Goal: Task Accomplishment & Management: Use online tool/utility

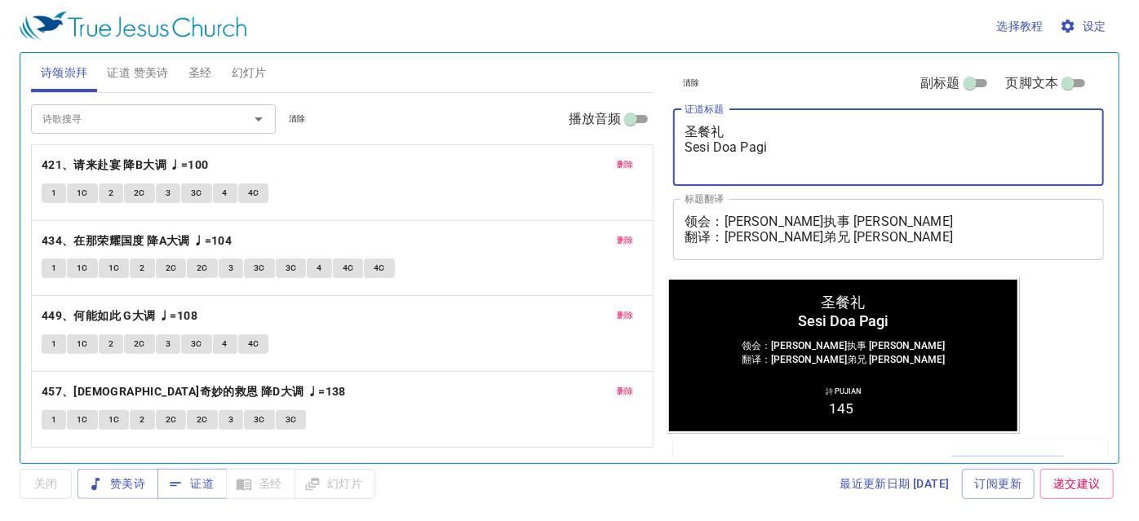
drag, startPoint x: 794, startPoint y: 143, endPoint x: 692, endPoint y: 149, distance: 102.2
click at [692, 149] on textarea "圣餐礼 Sesi Doa Pagi" at bounding box center [888, 147] width 408 height 46
type textarea "圣餐礼 Sakramen Perjamuan Kudus"
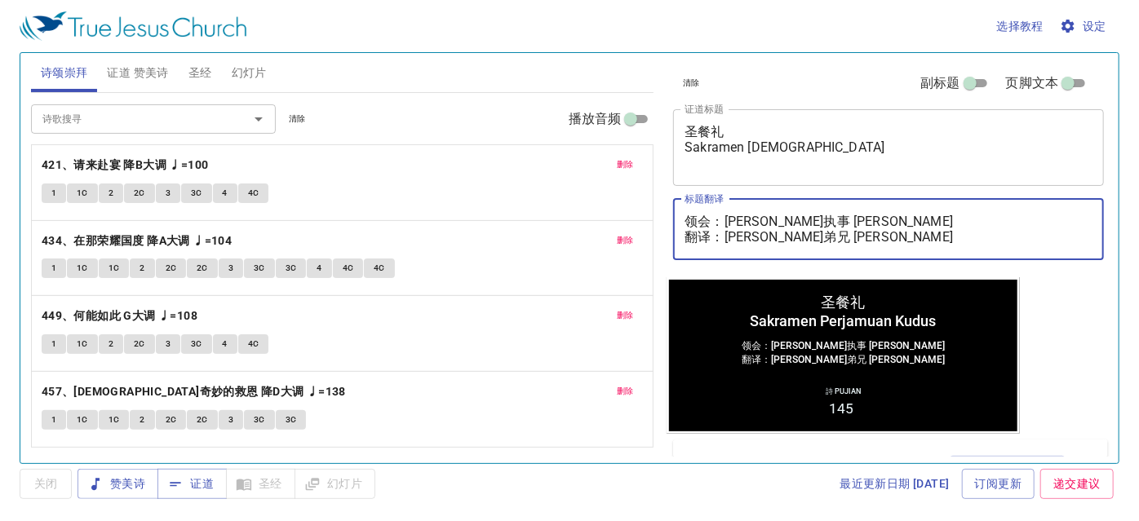
drag, startPoint x: 931, startPoint y: 232, endPoint x: 728, endPoint y: 231, distance: 203.1
click at [728, 231] on textarea "领会：亚萨利执事 Diaken Azareel 翻译：麦殷敬弟兄 Saudara Alvis Mak" at bounding box center [888, 229] width 408 height 31
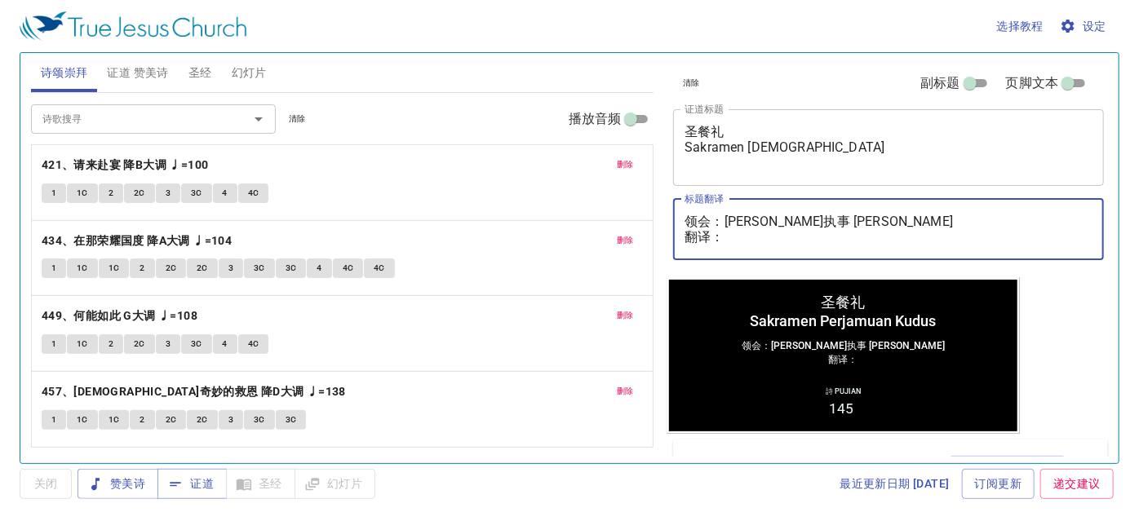
drag, startPoint x: 886, startPoint y: 220, endPoint x: 724, endPoint y: 218, distance: 161.5
click at [724, 218] on textarea "领会：亚萨利执事 Diaken Azareel 翻译：" at bounding box center [888, 229] width 408 height 31
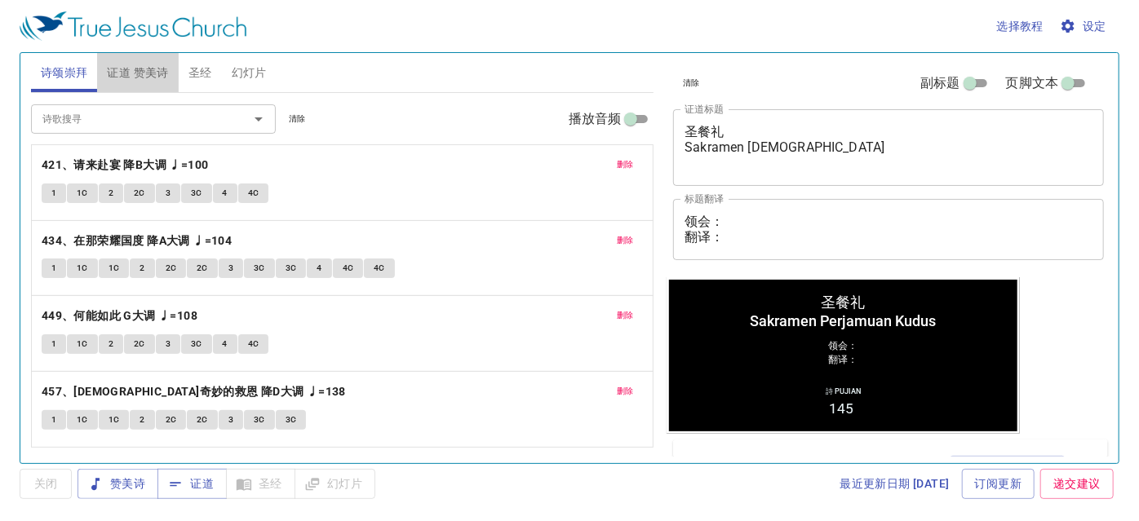
click at [124, 75] on span "证道 赞美诗" at bounding box center [137, 73] width 61 height 20
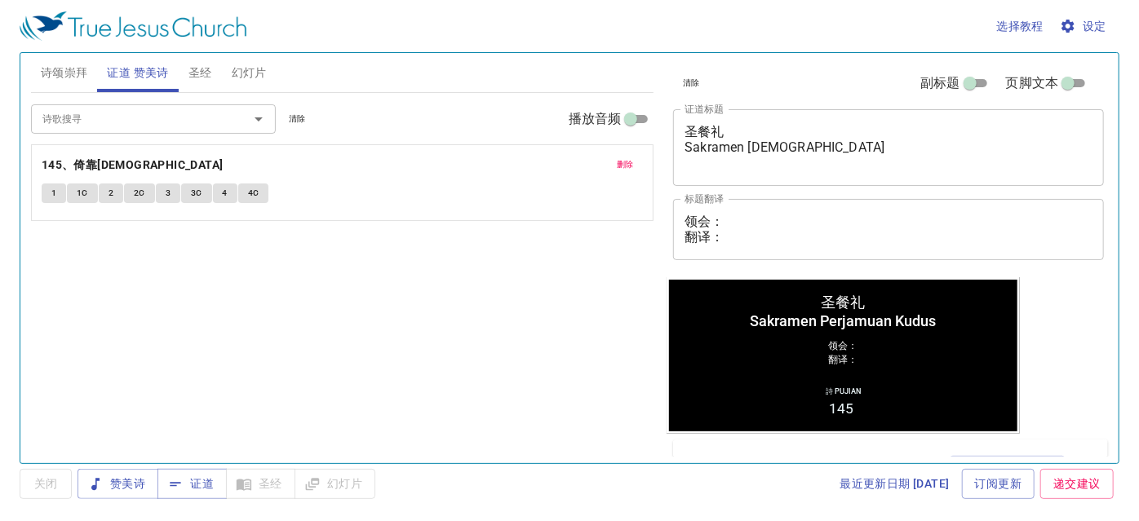
click at [626, 163] on span "删除" at bounding box center [625, 164] width 17 height 15
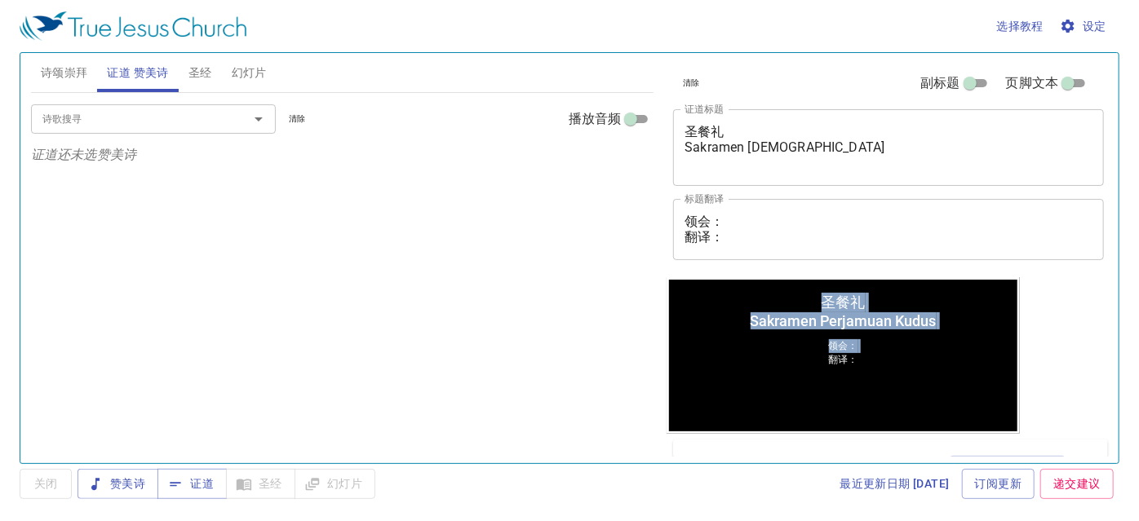
drag, startPoint x: 808, startPoint y: 355, endPoint x: 1702, endPoint y: 626, distance: 934.1
click at [1020, 349] on html "圣餐礼 Sakramen Perjamuan Kudus 圣餐礼 Sakramen Perjamuan Kudus 领会： 翻译： 领会： 翻译：" at bounding box center [842, 355] width 353 height 157
click at [1042, 349] on div "清除 副标题 页脚文本 证道标题 圣餐礼 Sakramen Perjamuan Kudus x 证道标题 标题翻译 领会： 翻译： x 标题翻译 副标题 x …" at bounding box center [887, 251] width 454 height 410
click at [1069, 367] on div "清除 副标题 页脚文本 证道标题 圣餐礼 Sakramen Perjamuan Kudus x 证道标题 标题翻译 领会： 翻译： x 标题翻译 副标题 x …" at bounding box center [887, 251] width 454 height 410
click at [1054, 308] on div "清除 副标题 页脚文本 证道标题 圣餐礼 Sakramen Perjamuan Kudus x 证道标题 标题翻译 领会： 翻译： x 标题翻译 副标题 x …" at bounding box center [887, 251] width 454 height 410
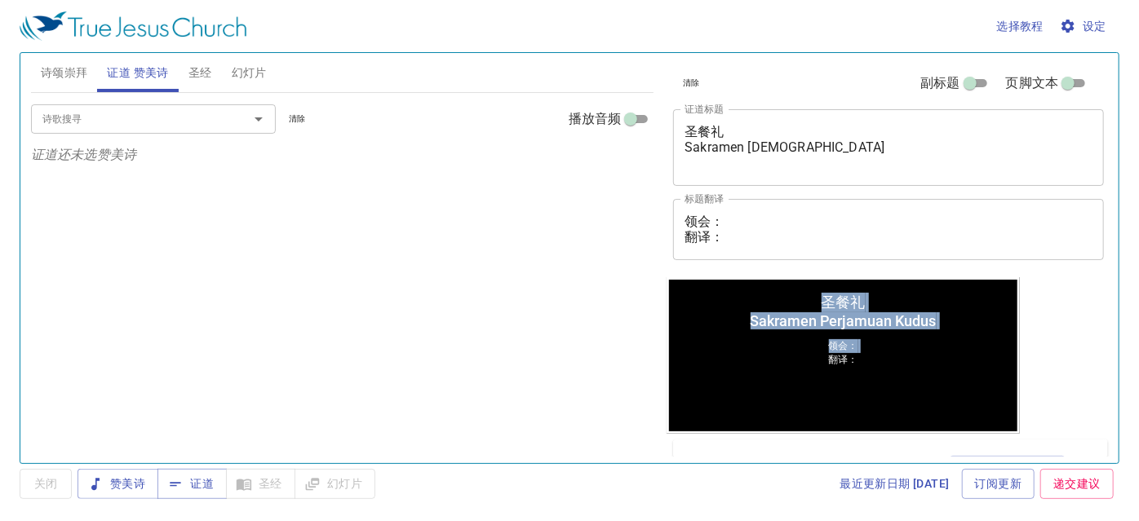
click at [925, 329] on div "圣餐礼 Sakramen Perjamuan Kudus" at bounding box center [843, 310] width 186 height 37
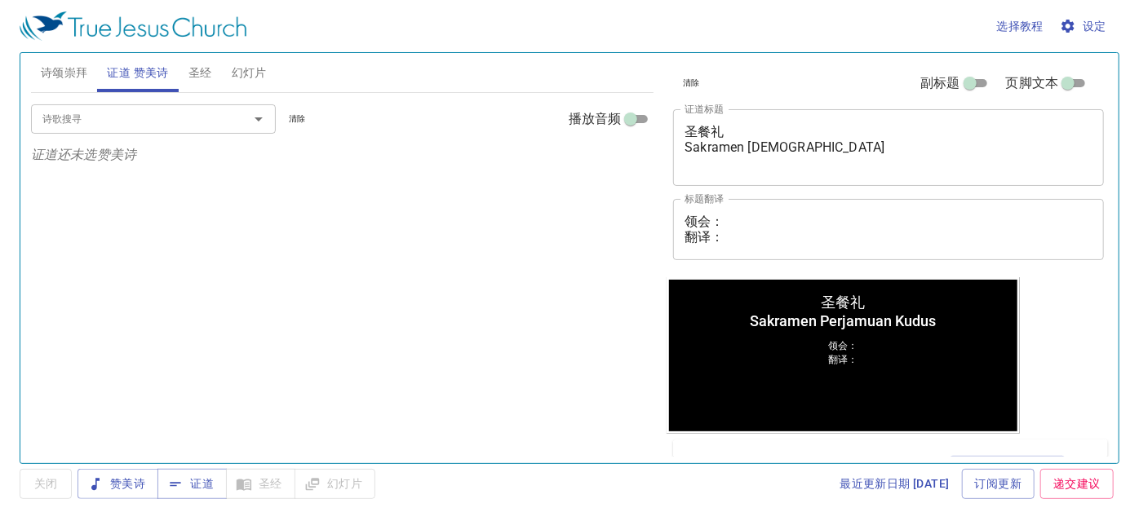
click at [259, 69] on span "幻灯片" at bounding box center [249, 73] width 35 height 20
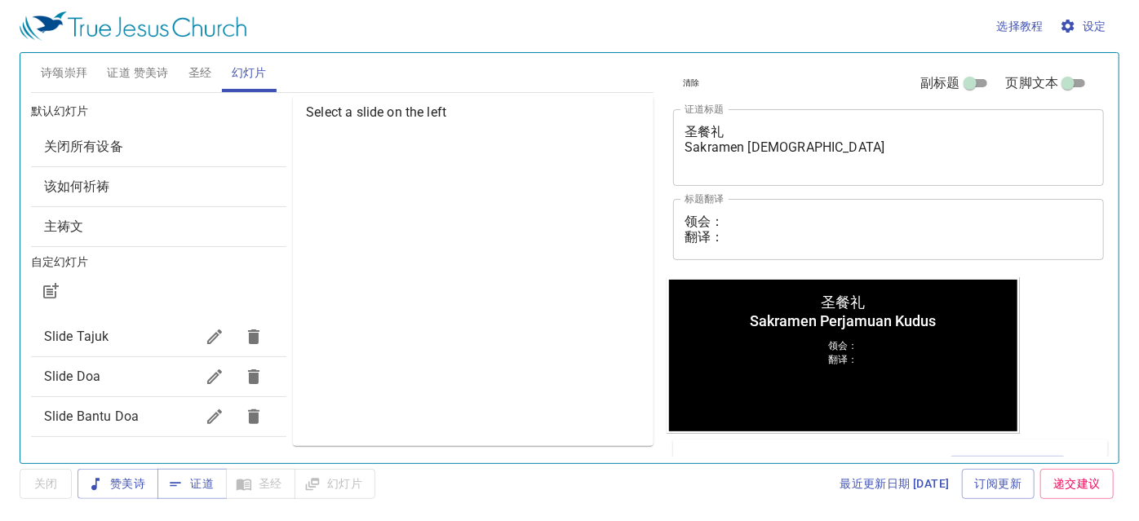
drag, startPoint x: 119, startPoint y: 337, endPoint x: 485, endPoint y: 296, distance: 368.5
click at [485, 296] on div "默认幻灯片 关闭所有设备 该如何祈祷 主祷文 自定幻灯片 Slide Tajuk Slide Doa Slide Bantu Doa Slide Pengum…" at bounding box center [343, 271] width 630 height 356
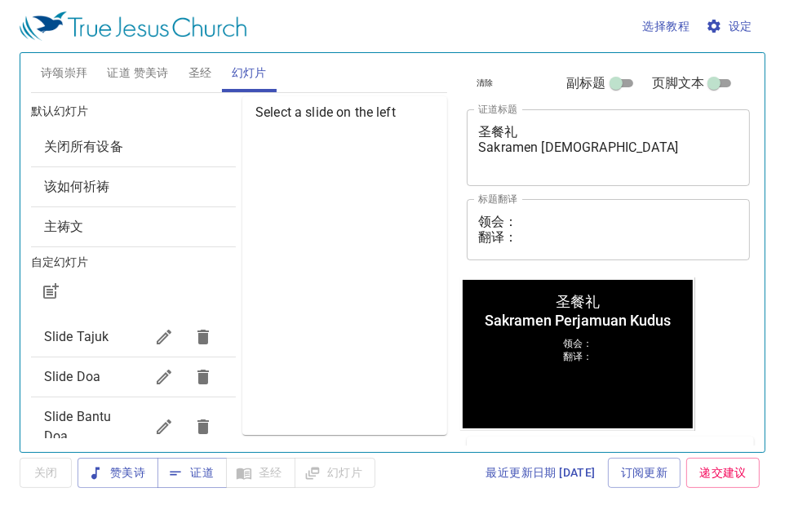
click at [560, 212] on div "领会： 翻译： x 标题翻译" at bounding box center [608, 229] width 283 height 61
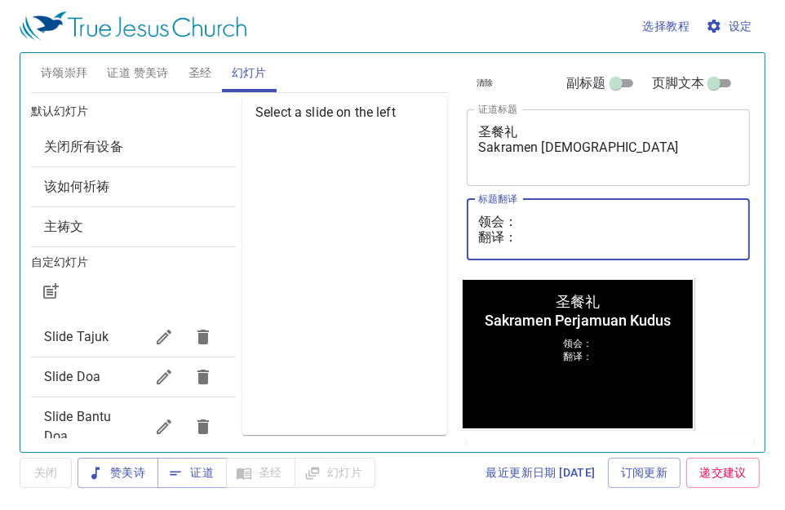
click at [552, 224] on textarea "领会： 翻译：" at bounding box center [608, 229] width 260 height 31
click at [549, 223] on textarea "领会： 翻译：" at bounding box center [608, 229] width 260 height 31
paste textarea "李玛拉基传道 Pendeta Maleakhi Lee"
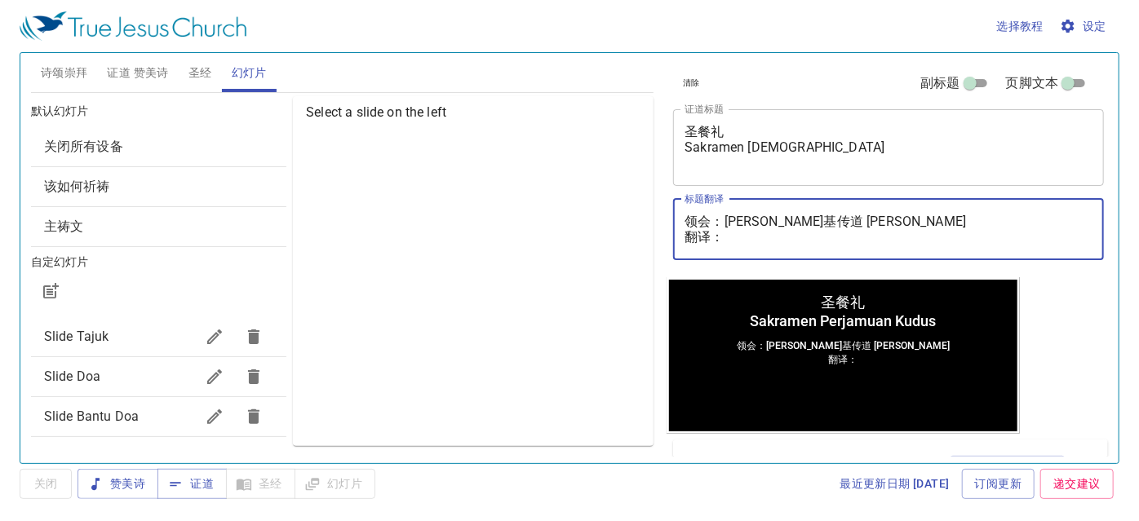
type textarea "领会：李玛拉基传道 Pendeta Maleakhi Lee 翻译："
click at [158, 77] on span "证道 赞美诗" at bounding box center [137, 73] width 61 height 20
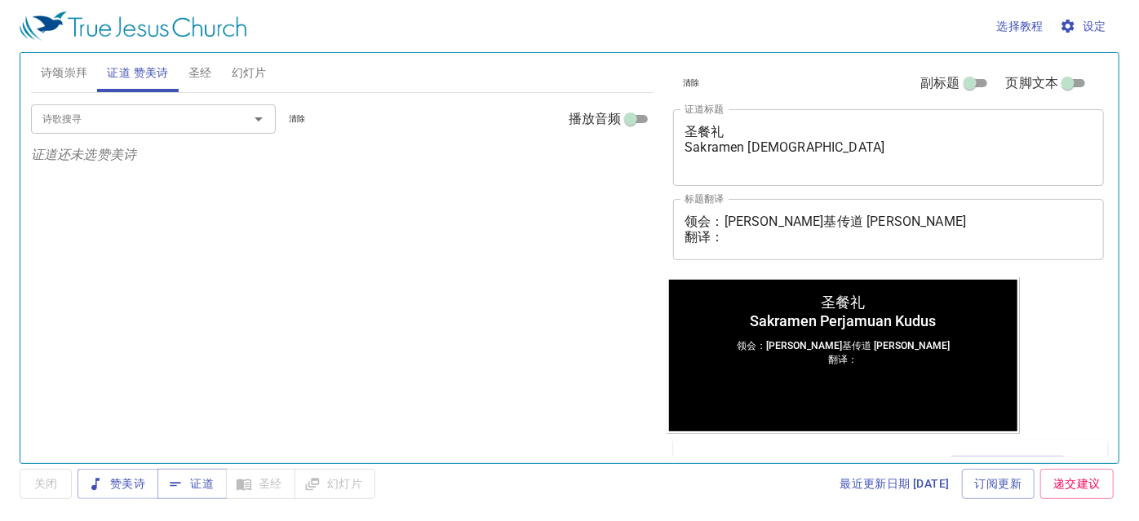
click at [180, 126] on input "诗歌搜寻" at bounding box center [129, 118] width 187 height 19
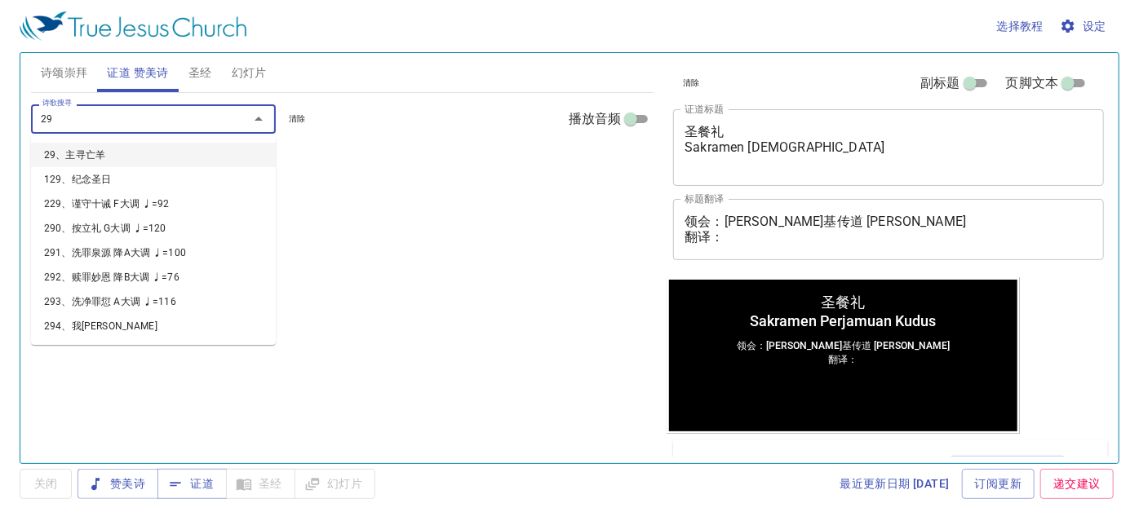
type input "296"
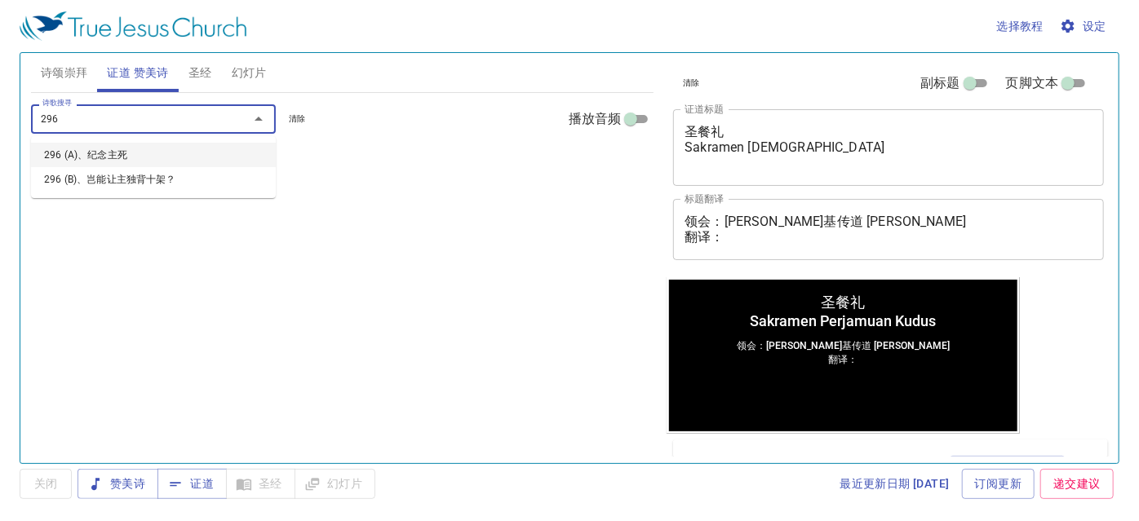
click at [195, 153] on li "296 (A)、纪念主死" at bounding box center [153, 155] width 245 height 24
click at [182, 117] on input "诗歌搜寻" at bounding box center [129, 118] width 187 height 19
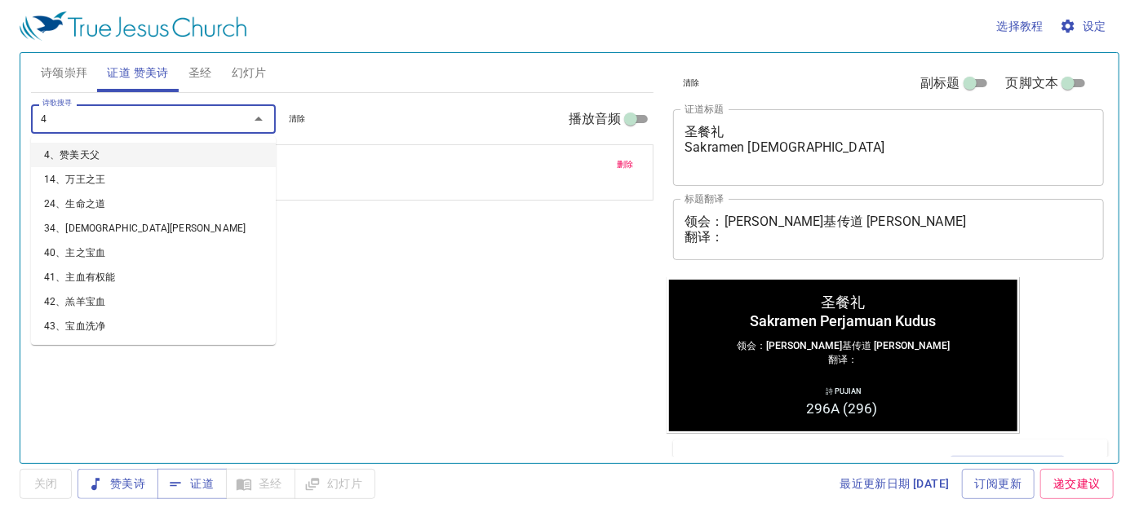
type input "48"
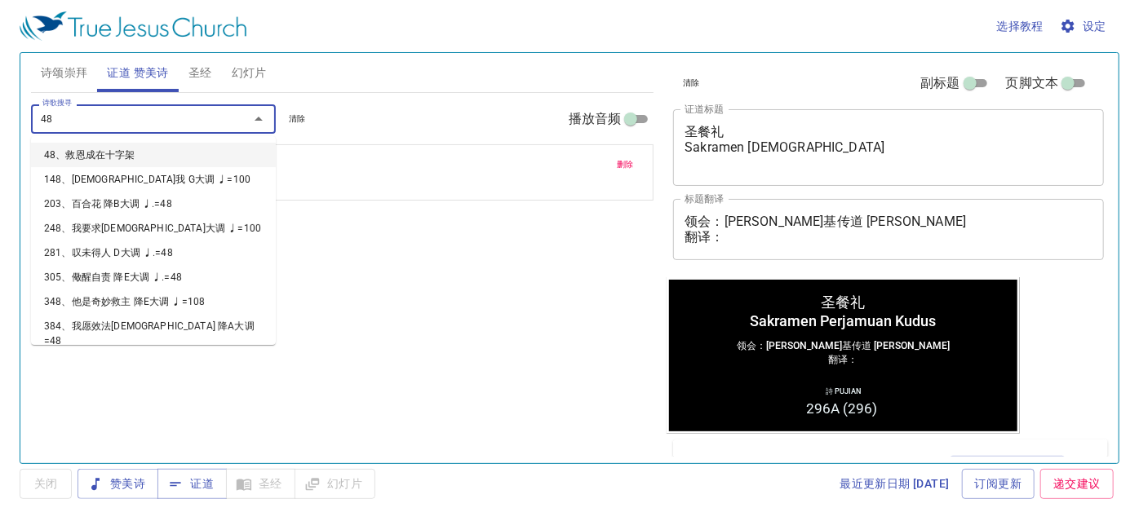
click at [137, 148] on li "48、救恩成在十字架" at bounding box center [153, 155] width 245 height 24
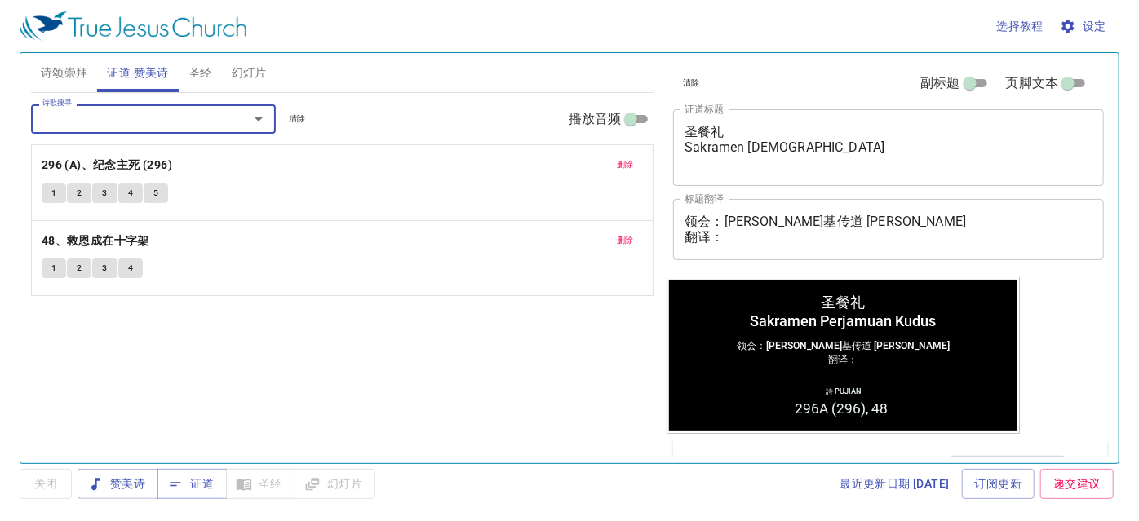
click at [132, 115] on input "诗歌搜寻" at bounding box center [129, 118] width 187 height 19
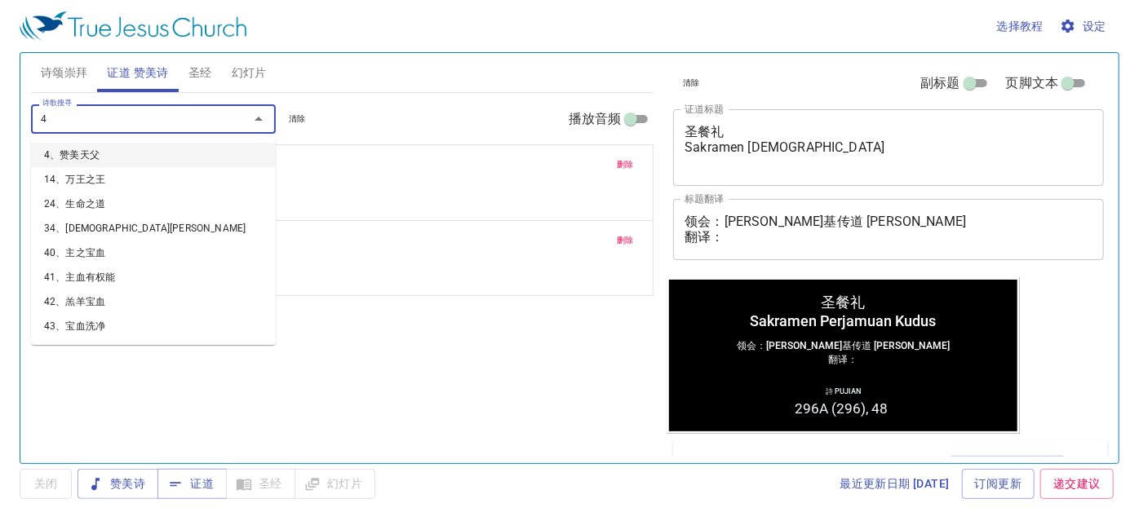
type input "49"
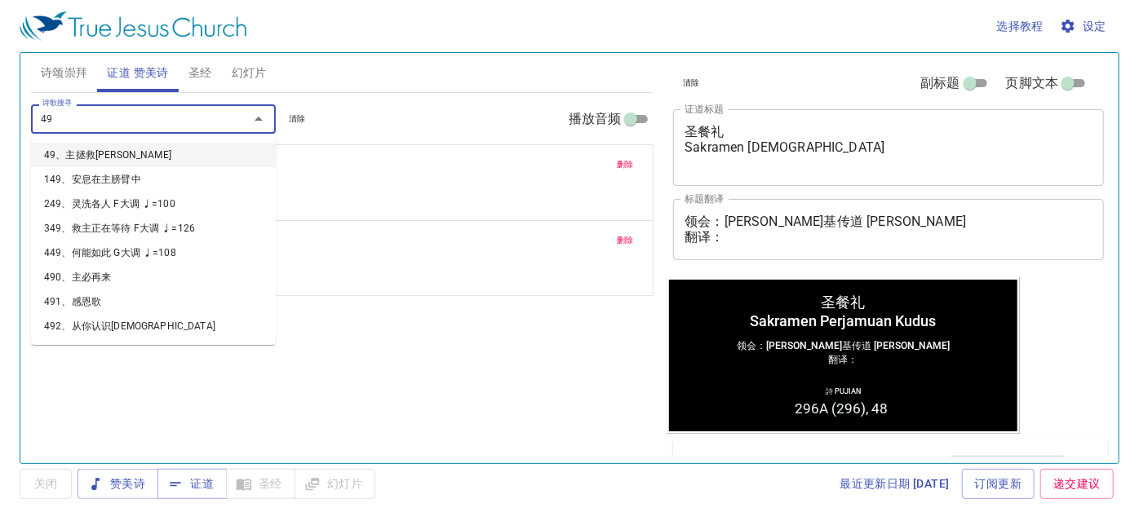
click at [80, 156] on li "49、主拯救我" at bounding box center [153, 155] width 245 height 24
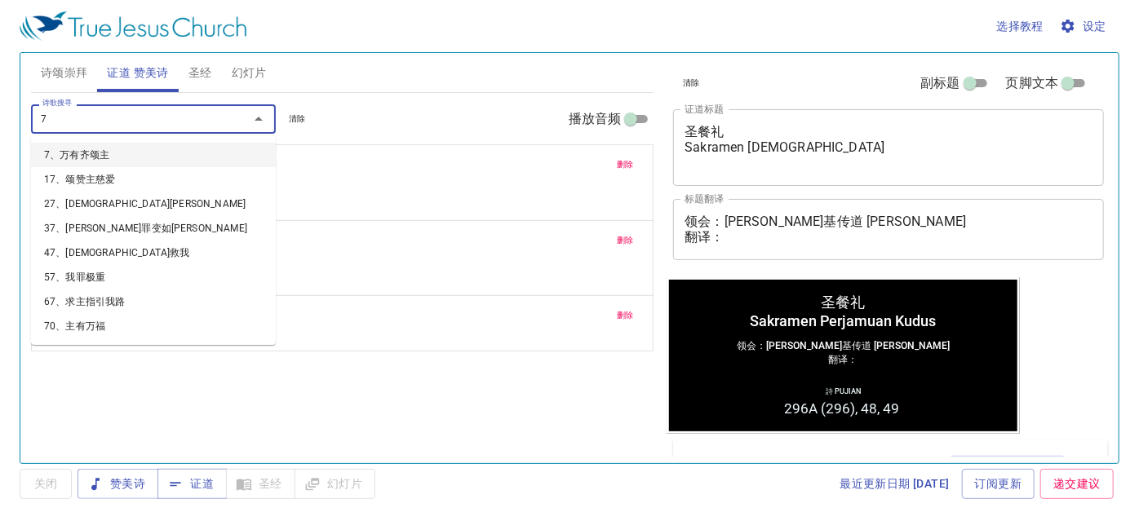
type input "76"
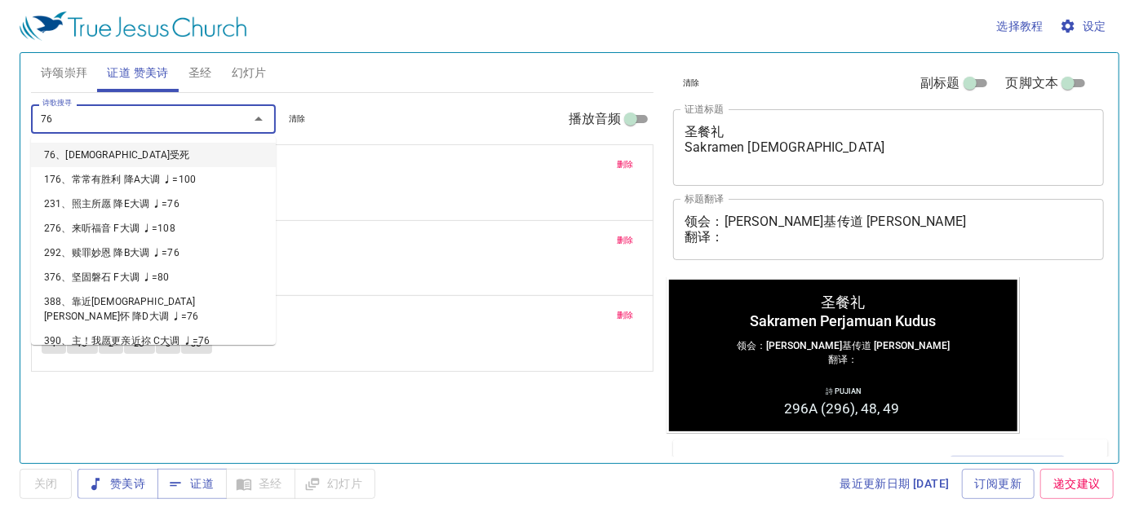
click at [87, 153] on li "76、耶稣受死" at bounding box center [153, 155] width 245 height 24
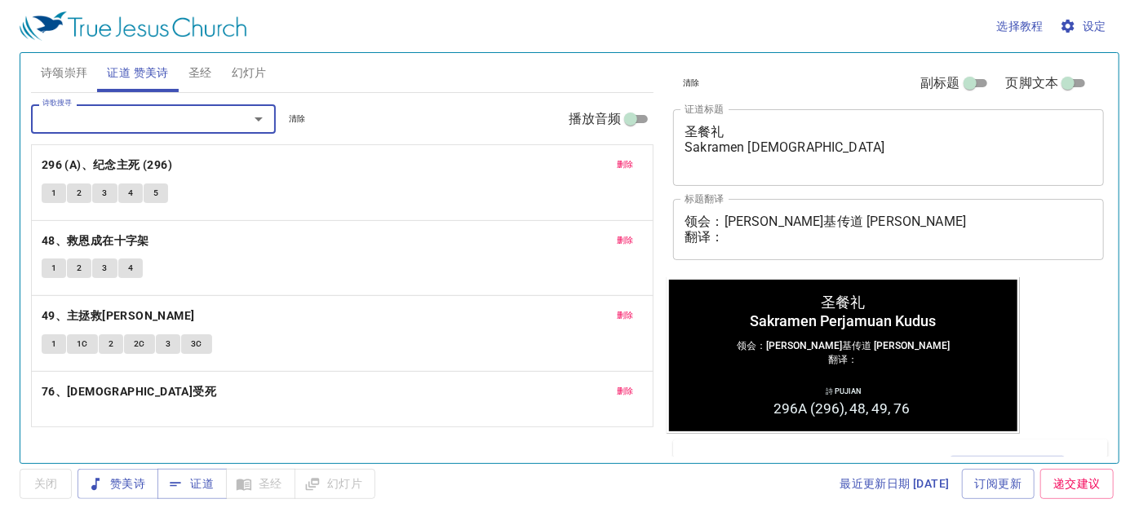
click at [97, 121] on input "诗歌搜寻" at bounding box center [129, 118] width 187 height 19
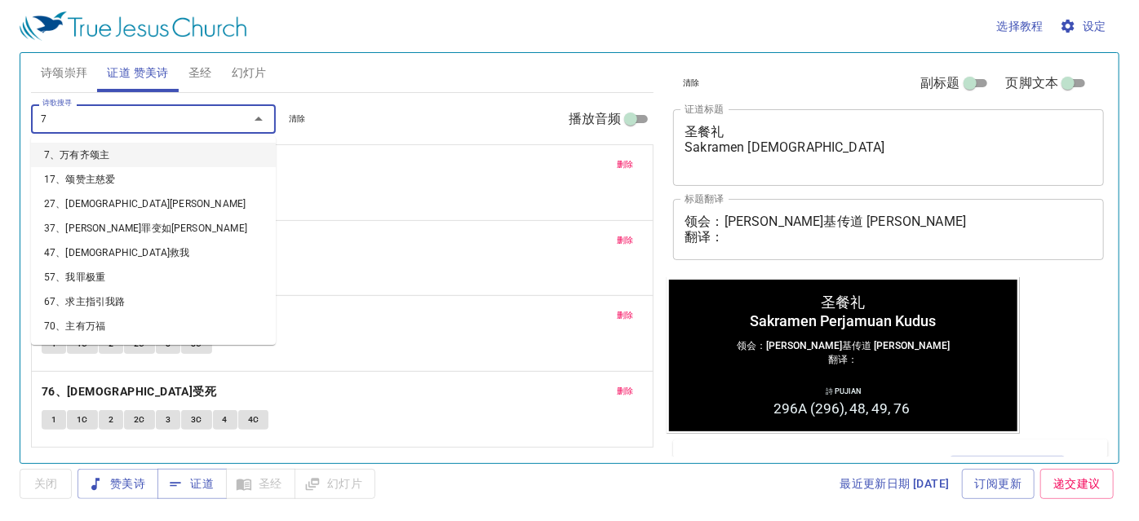
type input "77"
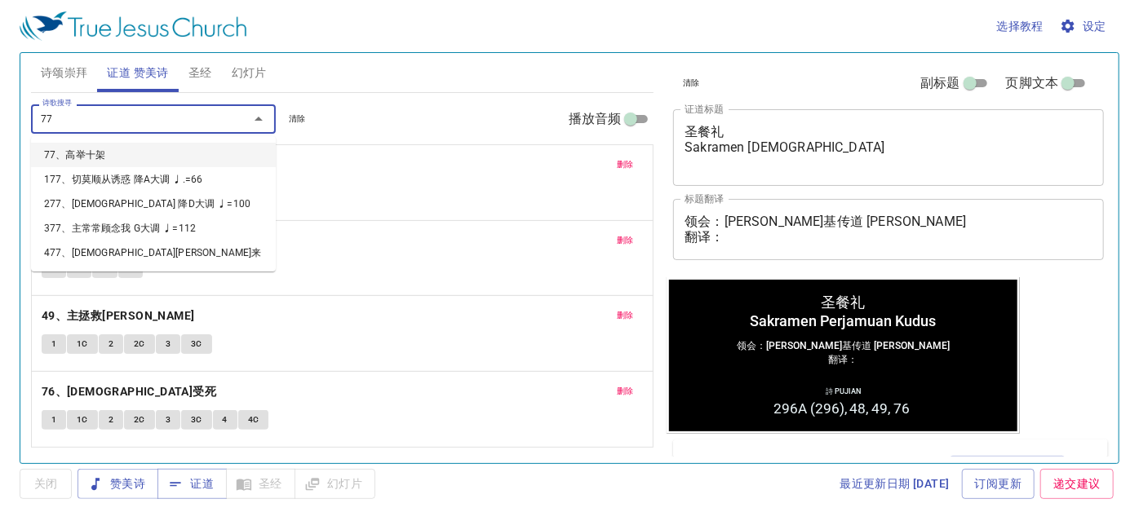
click at [91, 160] on li "77、高举十架" at bounding box center [153, 155] width 245 height 24
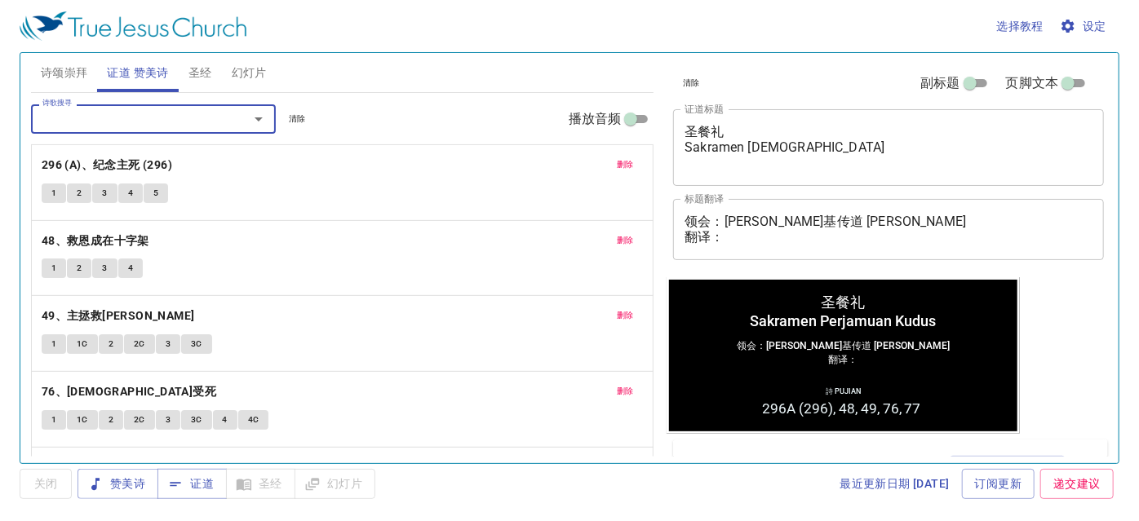
click at [120, 123] on input "诗歌搜寻" at bounding box center [129, 118] width 187 height 19
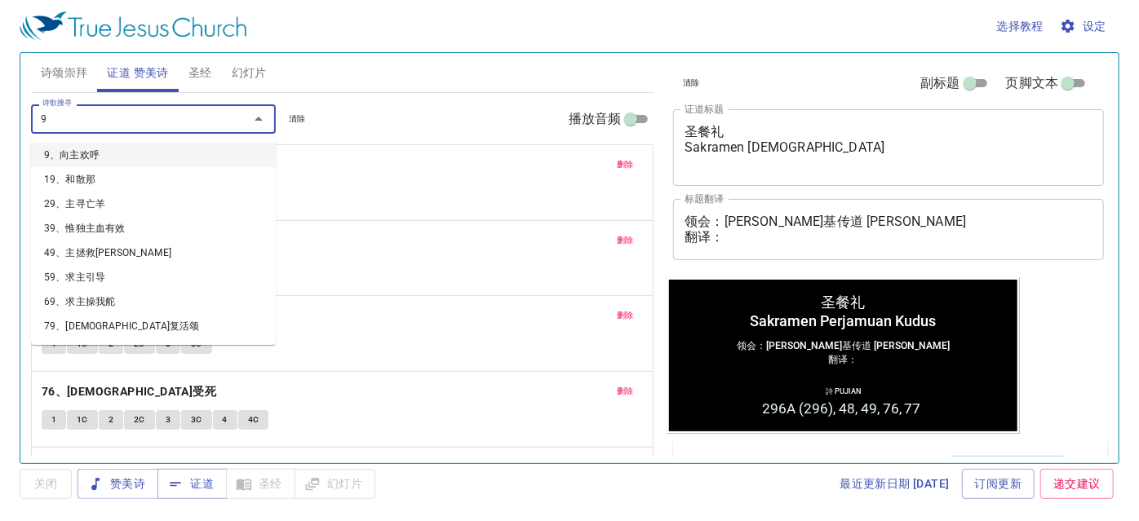
type input "96"
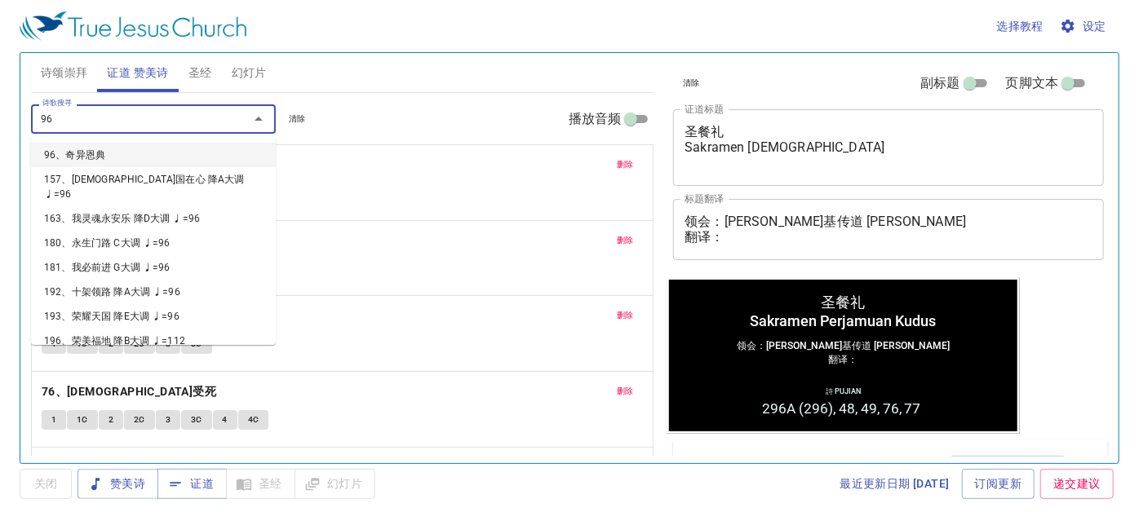
click at [122, 153] on li "96、奇异恩典" at bounding box center [153, 155] width 245 height 24
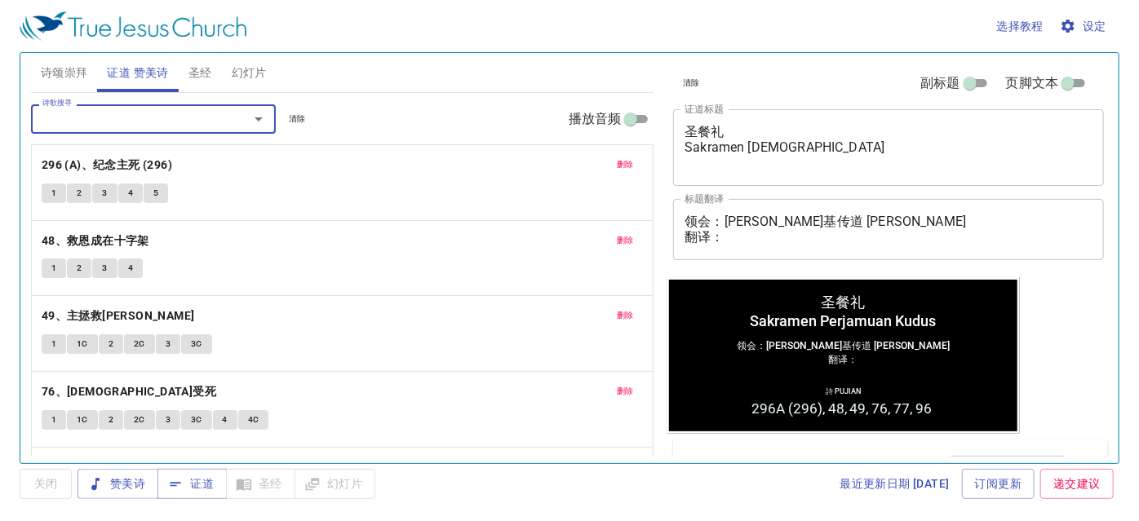
click at [107, 121] on input "诗歌搜寻" at bounding box center [129, 118] width 187 height 19
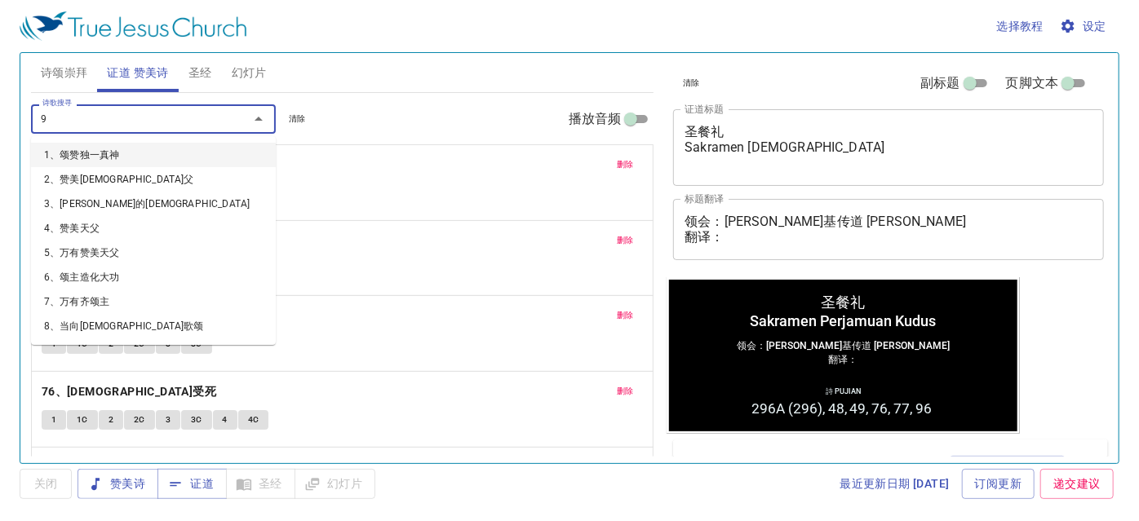
type input "99"
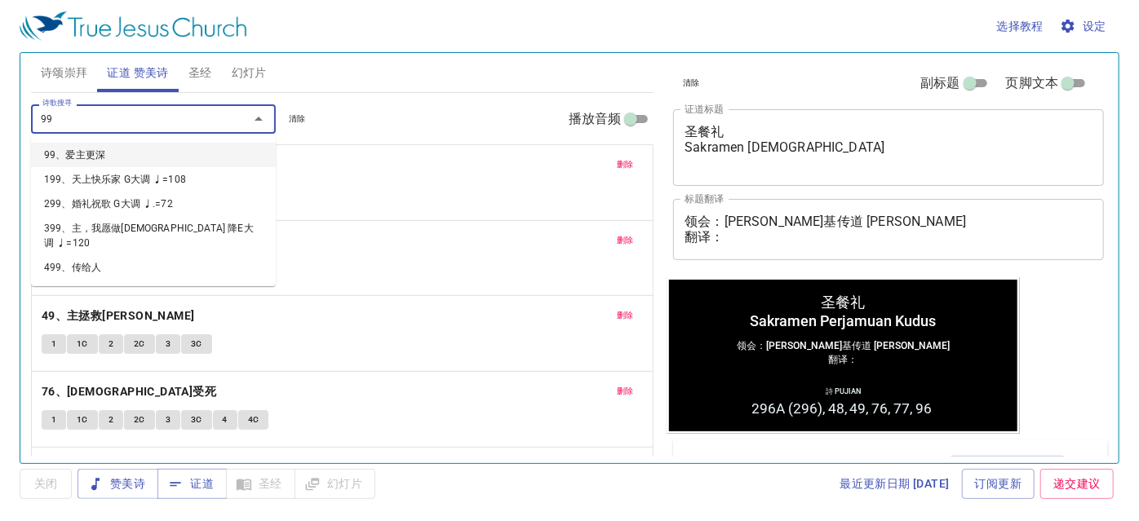
click at [107, 154] on li "99、爱主更深" at bounding box center [153, 155] width 245 height 24
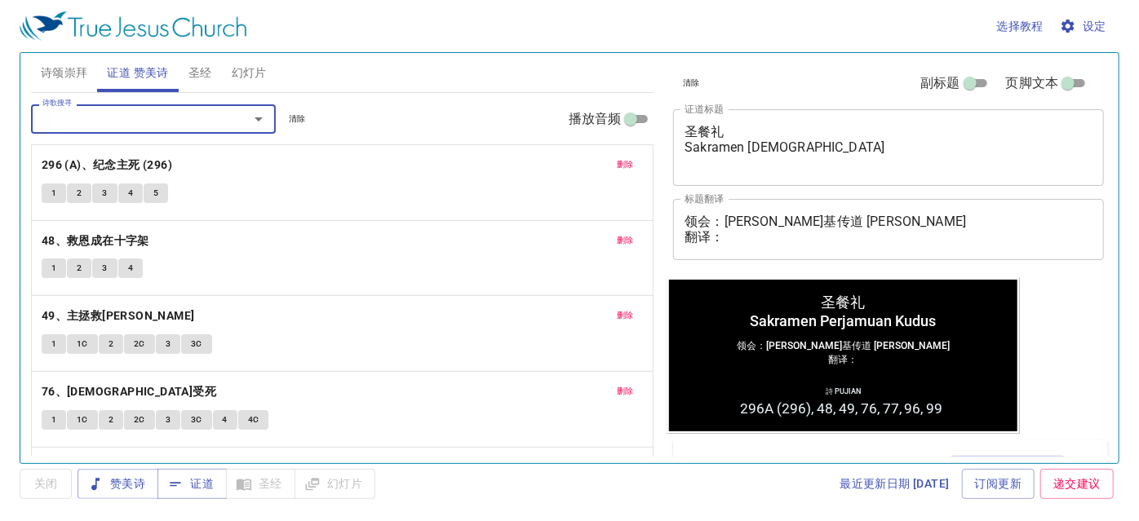
click at [108, 125] on input "诗歌搜寻" at bounding box center [129, 118] width 187 height 19
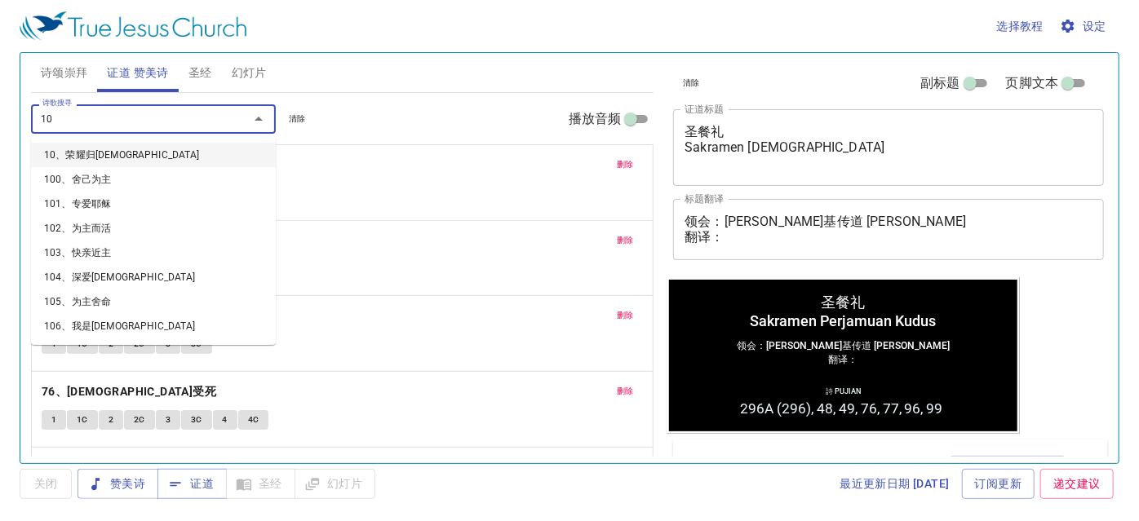
type input "108"
click at [116, 152] on li "108、跟从救主" at bounding box center [153, 155] width 245 height 24
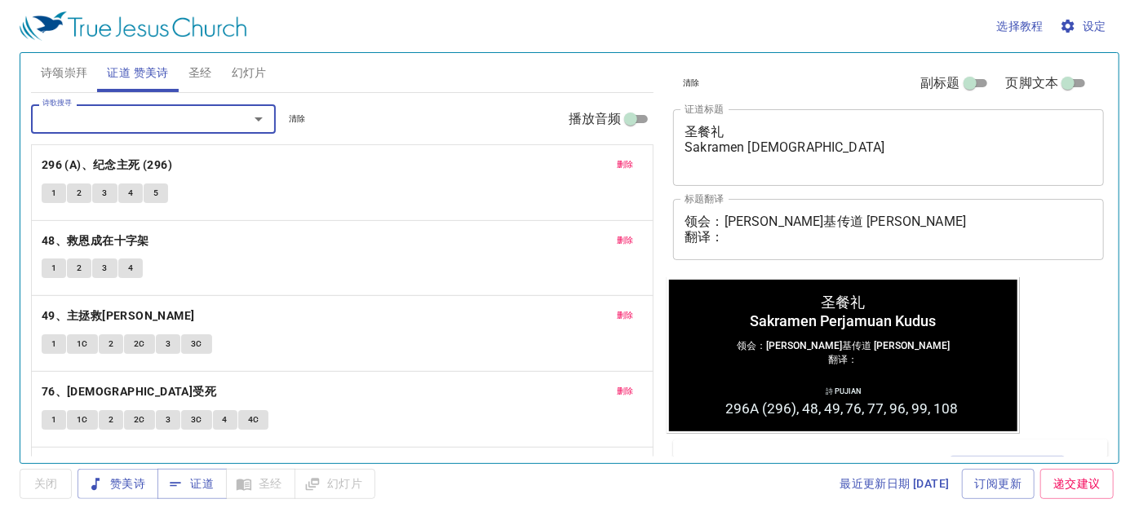
click at [122, 122] on input "诗歌搜寻" at bounding box center [129, 118] width 187 height 19
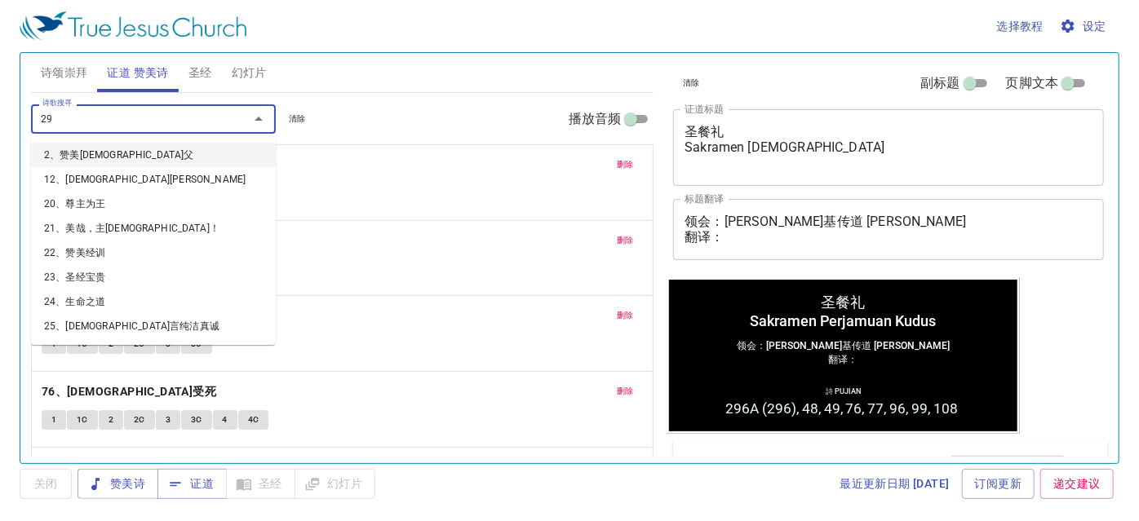
type input "297"
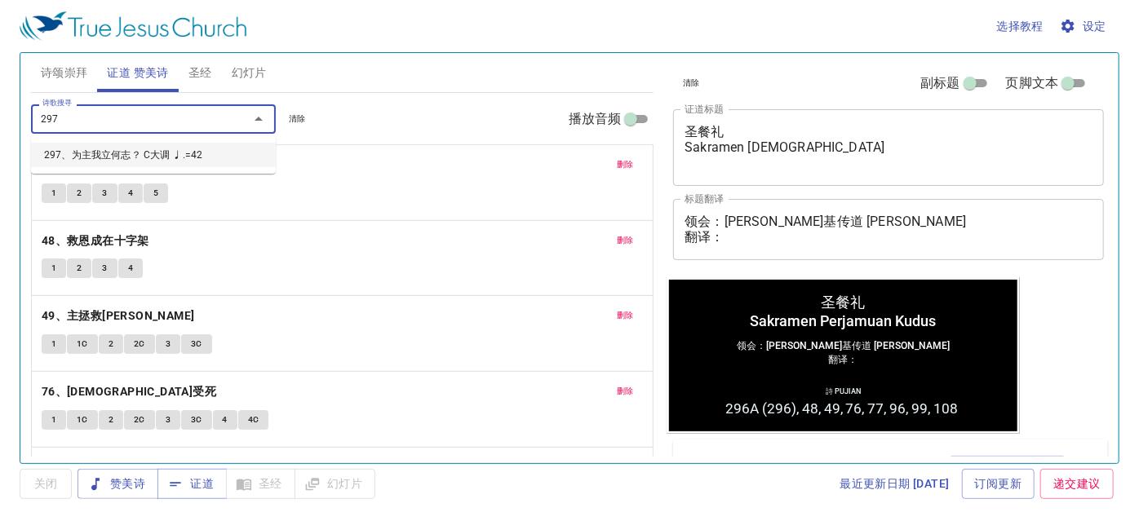
click at [77, 158] on li "297、为主我立何志？ C大调 ♩.=42" at bounding box center [153, 155] width 245 height 24
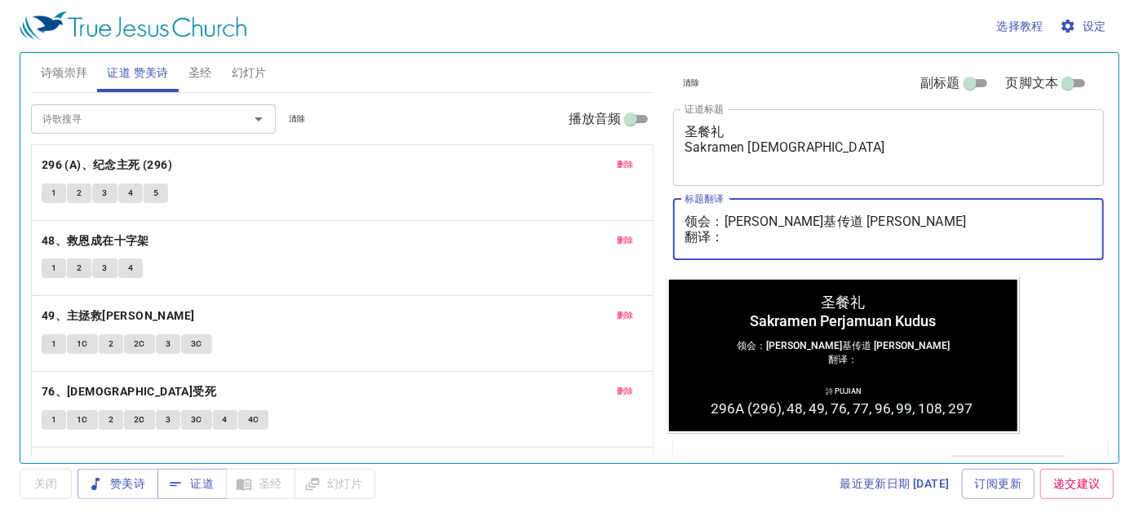
click at [768, 242] on textarea "领会：李玛拉基传道 Pendeta Maleakhi Lee 翻译：" at bounding box center [888, 229] width 408 height 31
type textarea "领会：李玛拉基传道 Pendeta Maleakhi Lee 翻译：邓彩颜姊妹 Saudari Tang Choi Ngan"
click at [768, 241] on textarea "领会：[PERSON_NAME]传道 [PERSON_NAME] 翻译：[PERSON_NAME] [PERSON_NAME]" at bounding box center [888, 229] width 408 height 31
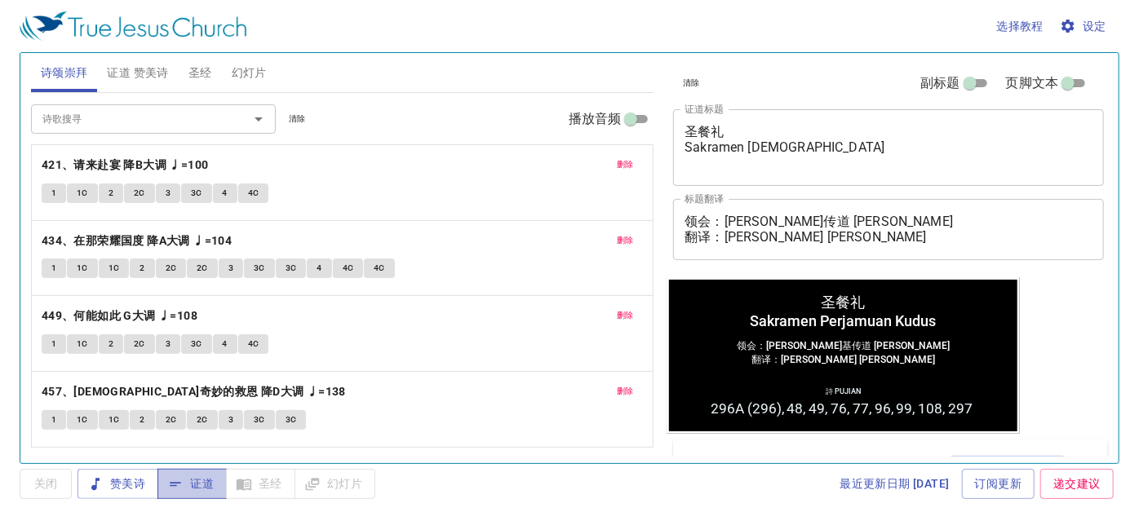
click at [193, 480] on span "证道" at bounding box center [191, 484] width 43 height 20
click at [144, 69] on span "证道 赞美诗" at bounding box center [137, 73] width 61 height 20
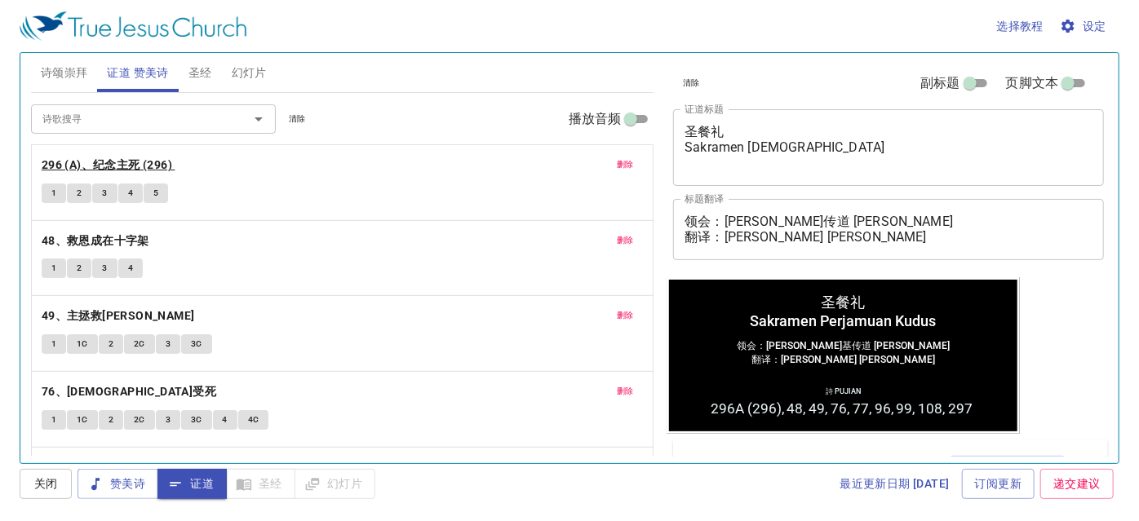
click at [134, 162] on b "296 (A)、纪念主死 (296)" at bounding box center [107, 165] width 131 height 20
click at [51, 193] on span "1" at bounding box center [53, 193] width 5 height 15
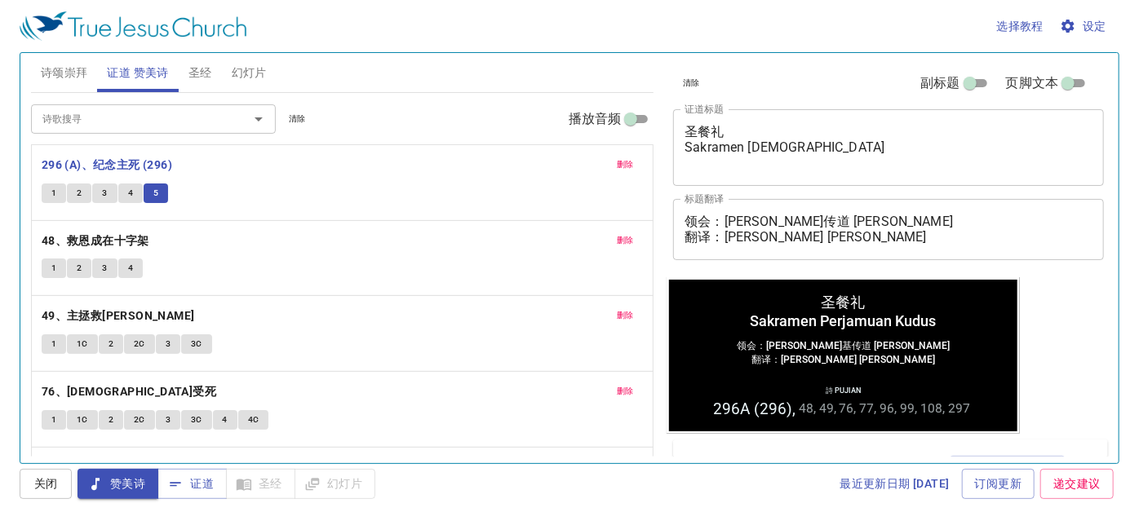
click at [242, 71] on span "幻灯片" at bounding box center [249, 73] width 35 height 20
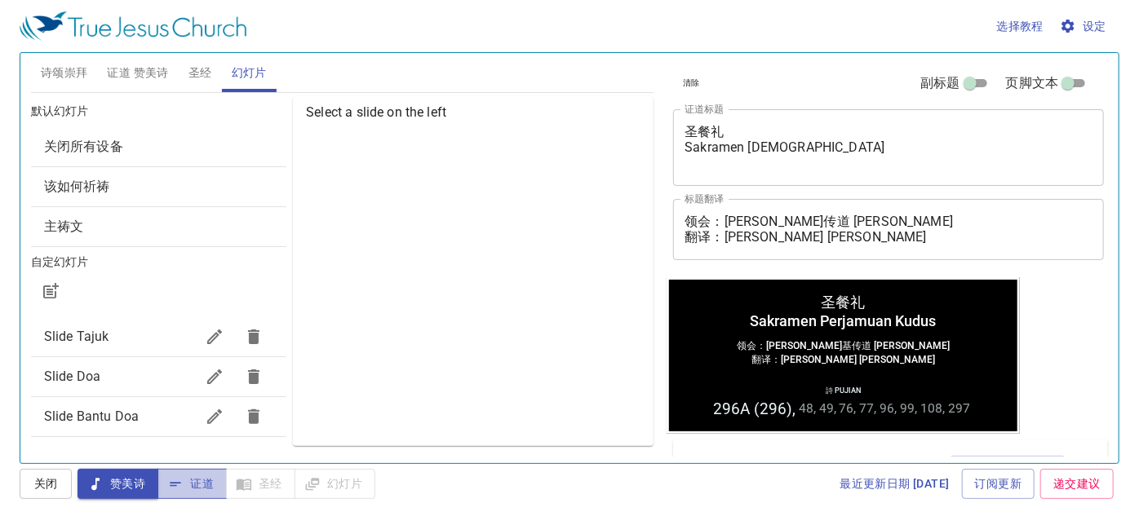
click at [207, 479] on span "证道" at bounding box center [191, 484] width 43 height 20
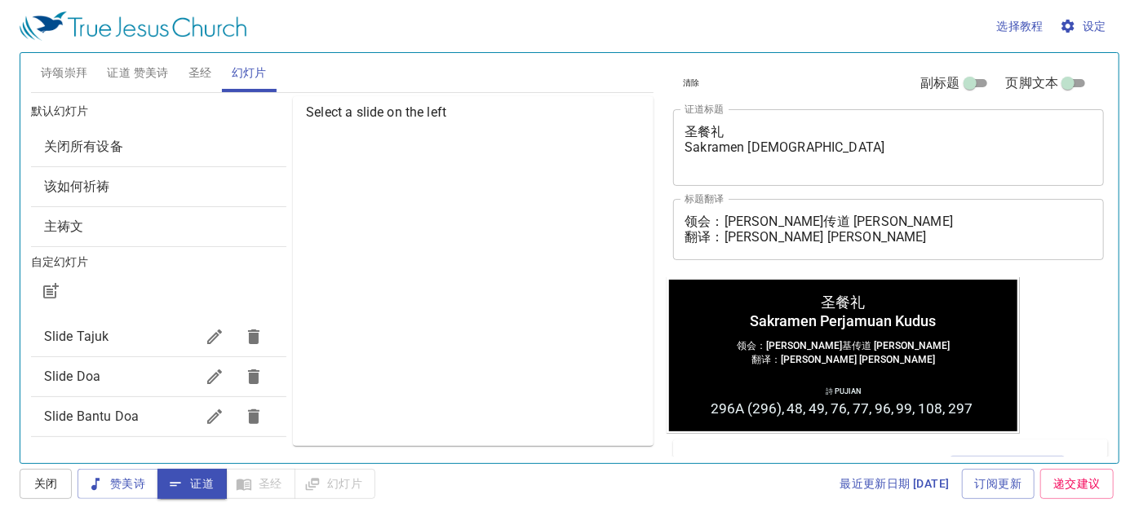
click at [86, 375] on span "Slide Doa" at bounding box center [72, 376] width 56 height 15
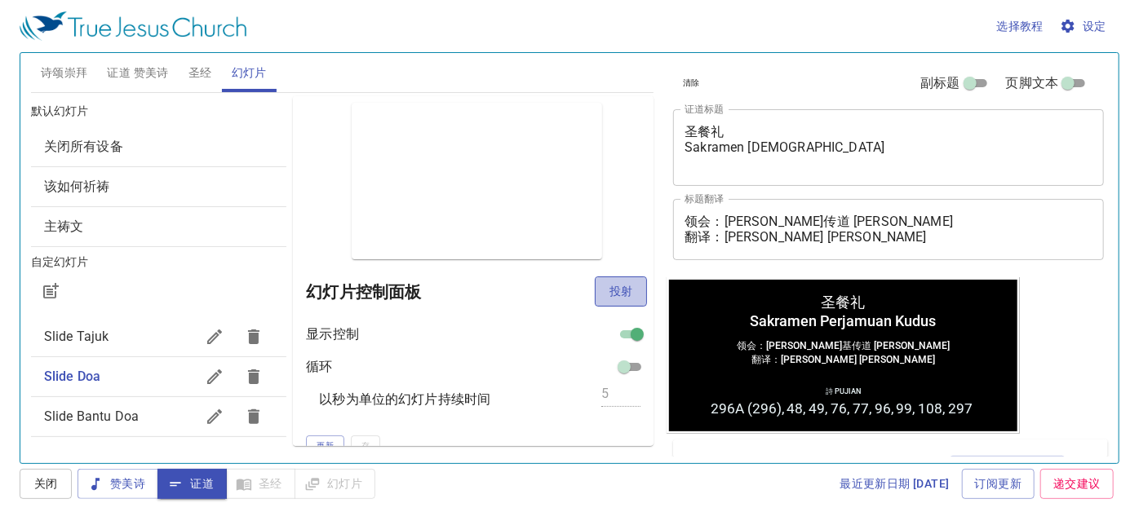
click at [609, 290] on span "投射" at bounding box center [621, 291] width 26 height 20
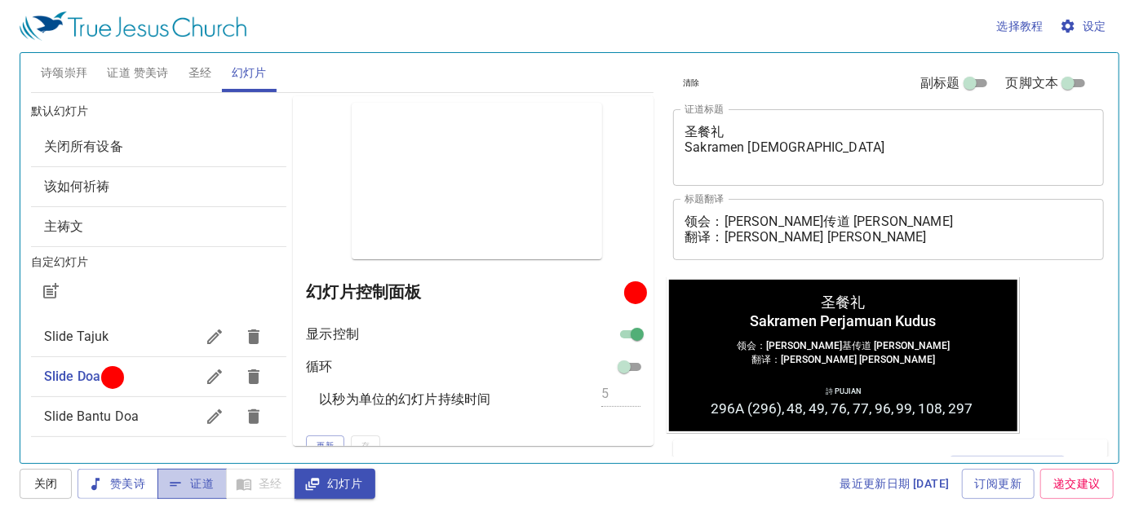
click at [197, 486] on span "证道" at bounding box center [191, 484] width 43 height 20
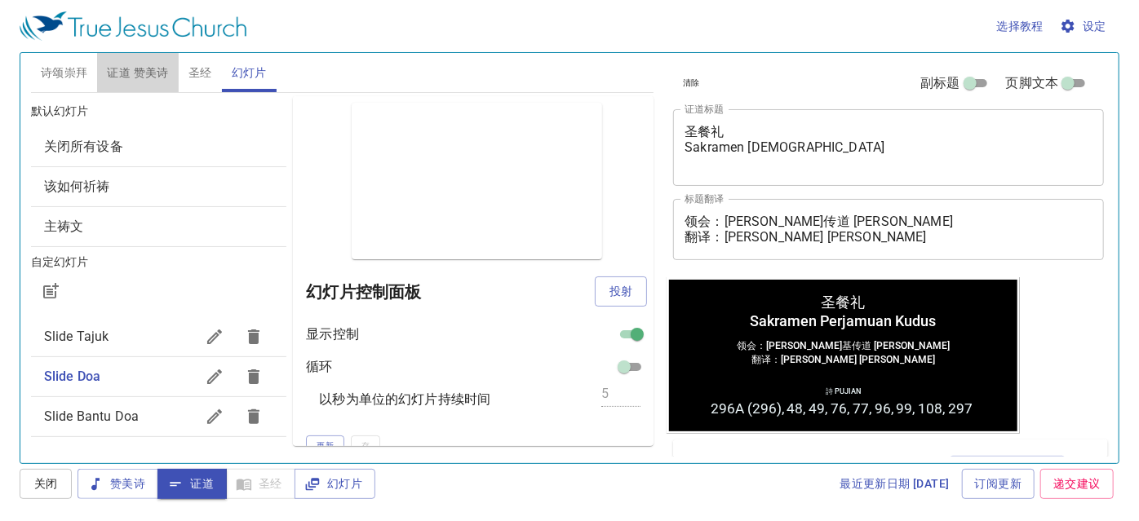
click at [145, 74] on span "证道 赞美诗" at bounding box center [137, 73] width 61 height 20
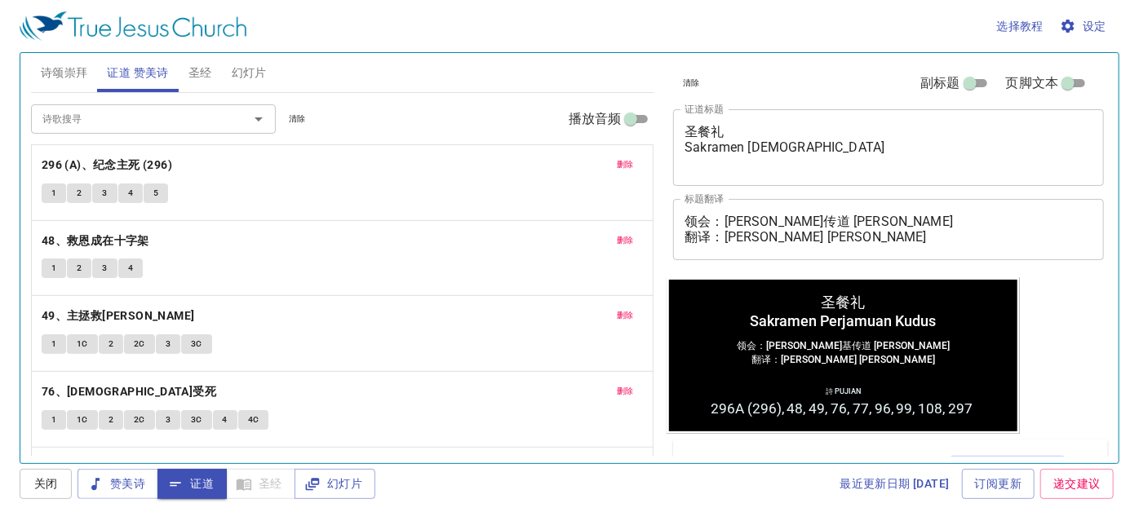
click at [197, 71] on span "圣经" at bounding box center [200, 73] width 24 height 20
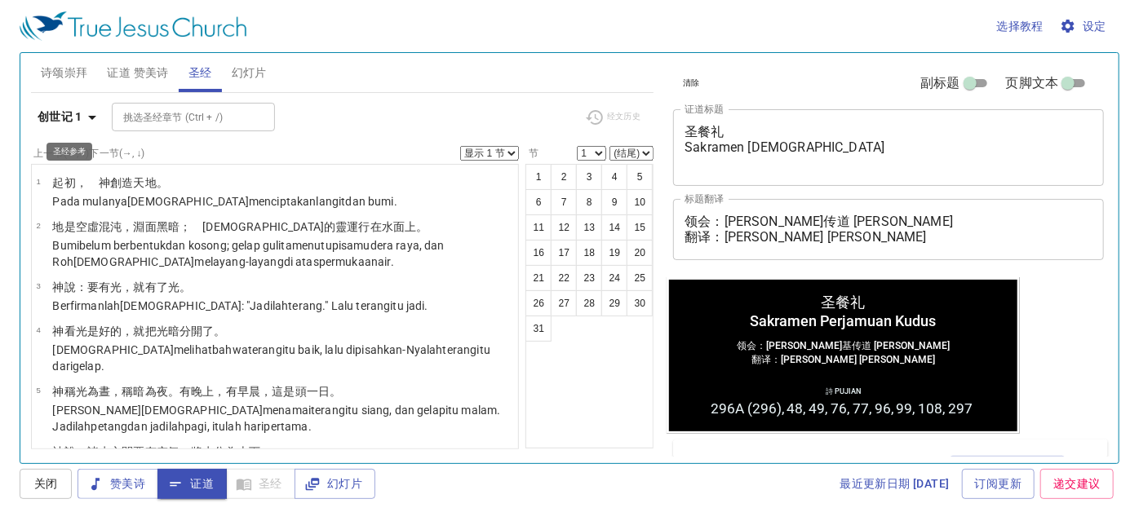
click at [24, 115] on div "诗颂崇拜 证道 赞美诗 圣经 幻灯片 诗歌搜寻 诗歌搜寻 清除 播放音频 删除 421、请来赴宴 降B大调 ♩=100 1 1C 2 2C 3 3C 4 4C…" at bounding box center [342, 251] width 636 height 410
click at [46, 114] on b "创世记 1" at bounding box center [60, 117] width 45 height 20
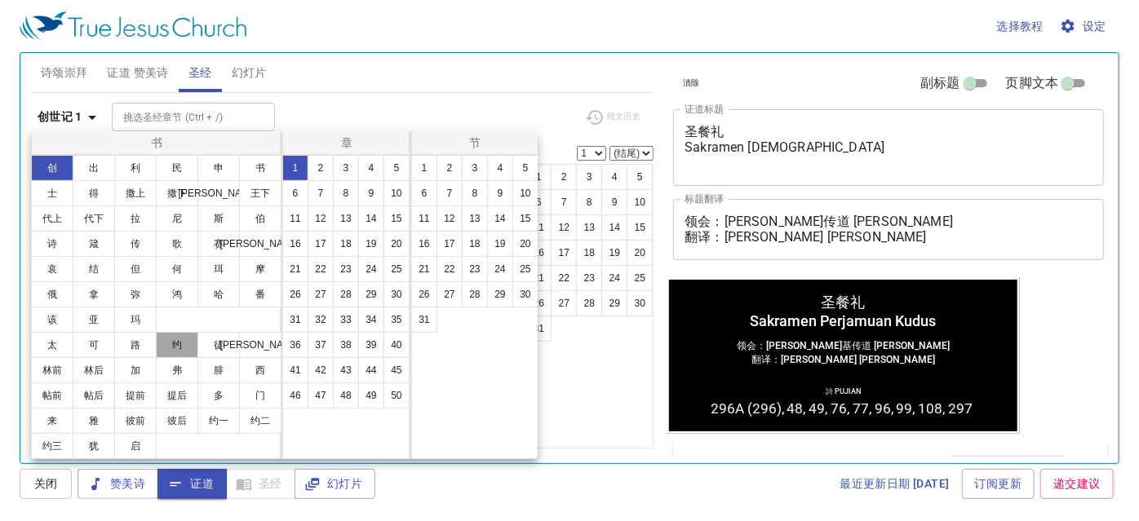
click at [180, 343] on button "约" at bounding box center [177, 345] width 42 height 26
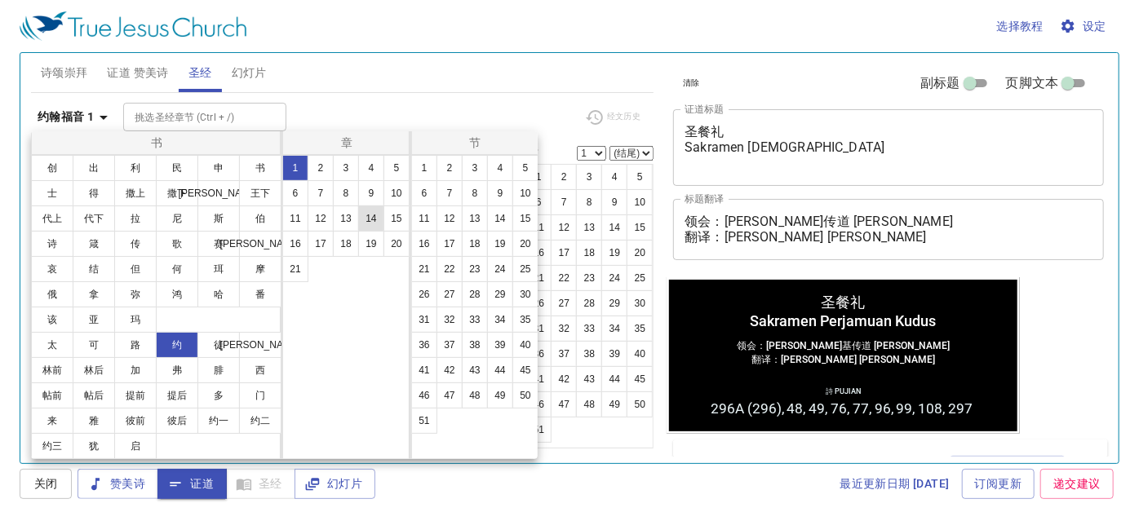
click at [369, 218] on button "14" at bounding box center [371, 219] width 26 height 26
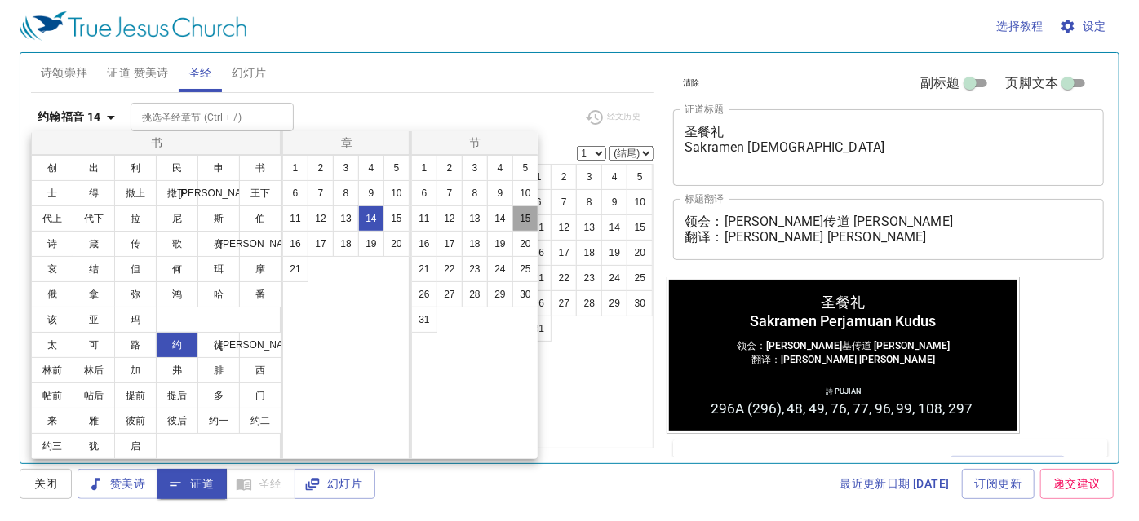
click at [526, 219] on button "15" at bounding box center [525, 219] width 26 height 26
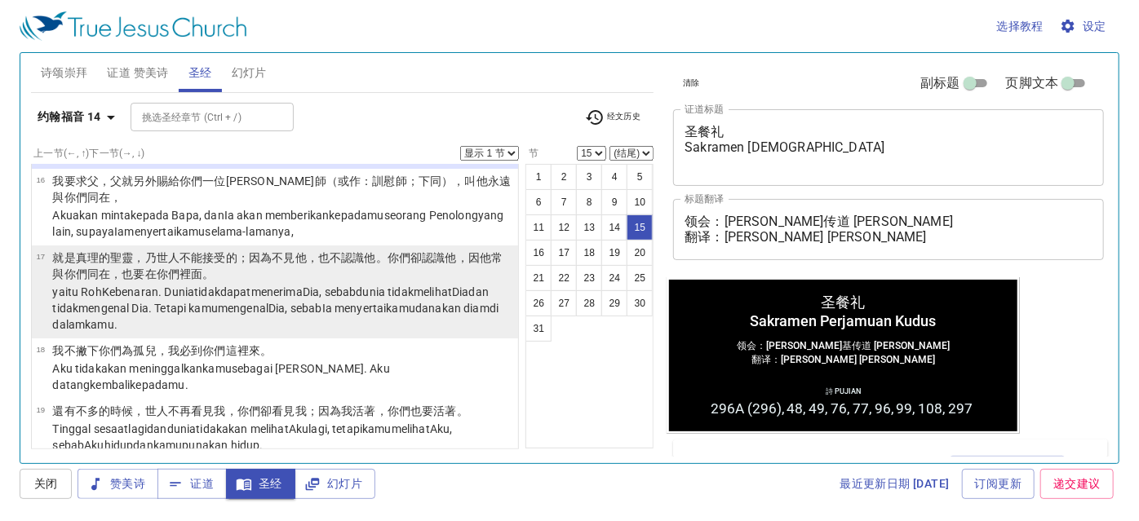
scroll to position [1142, 0]
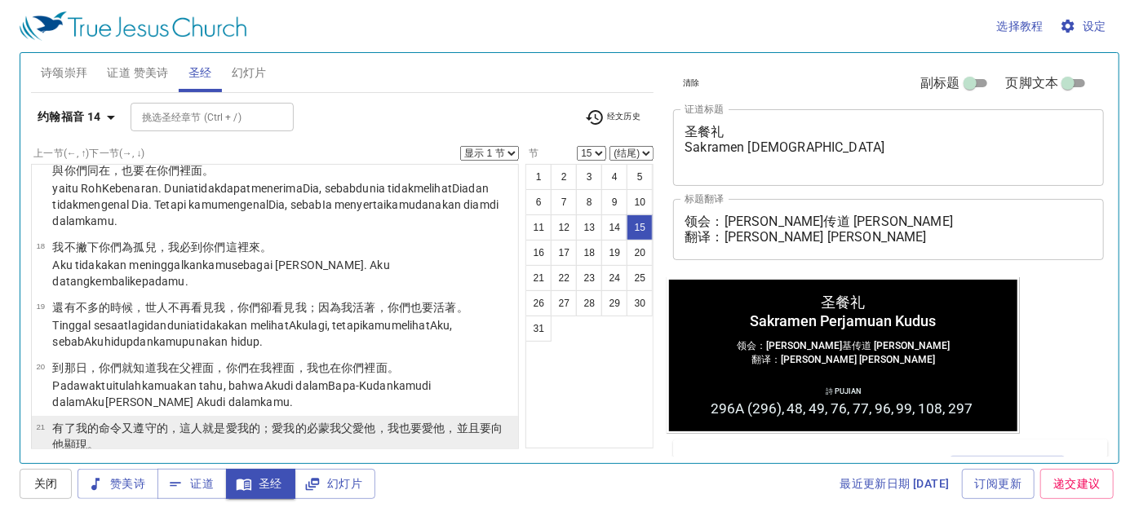
click at [130, 420] on p "有 了我 的命令 又 遵守 的，這人 就是 愛 我 的；愛 我 的必蒙 我 父 愛 他，我 也 要愛 他 ，並且 要向他 顯現 。" at bounding box center [282, 436] width 461 height 33
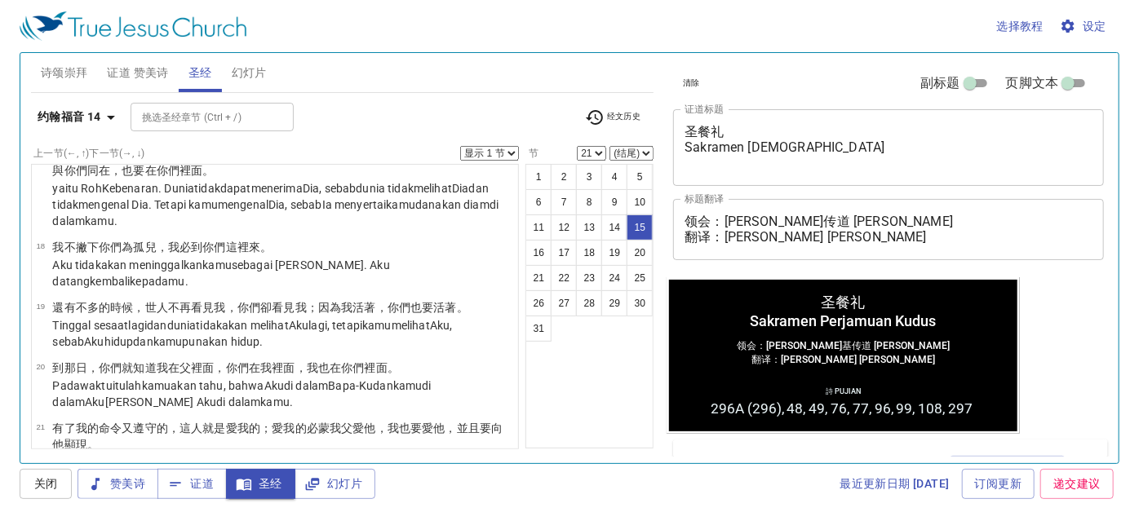
scroll to position [1264, 0]
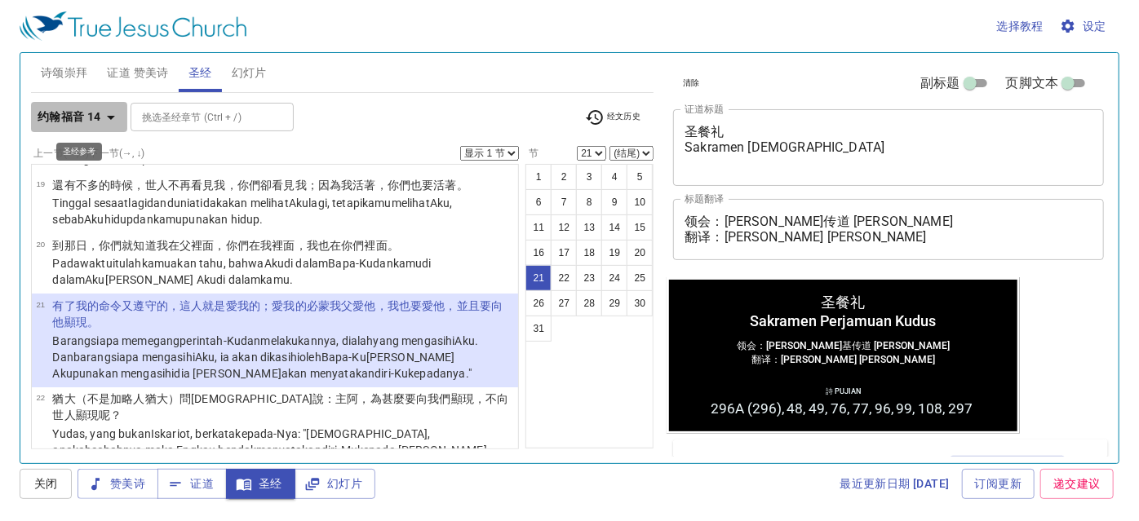
click at [55, 119] on b "约翰福音 14" at bounding box center [70, 117] width 64 height 20
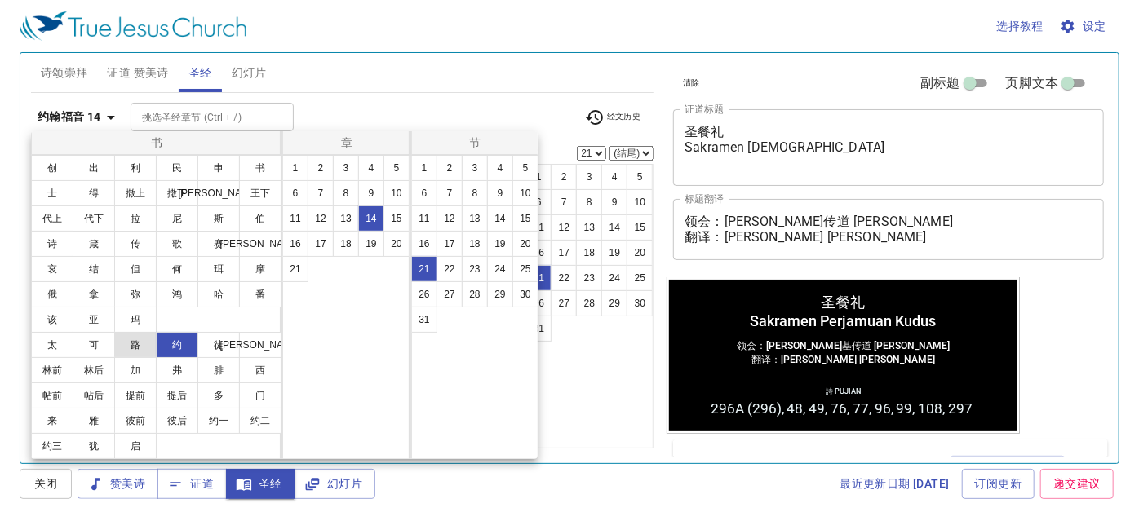
click at [139, 343] on button "路" at bounding box center [135, 345] width 42 height 26
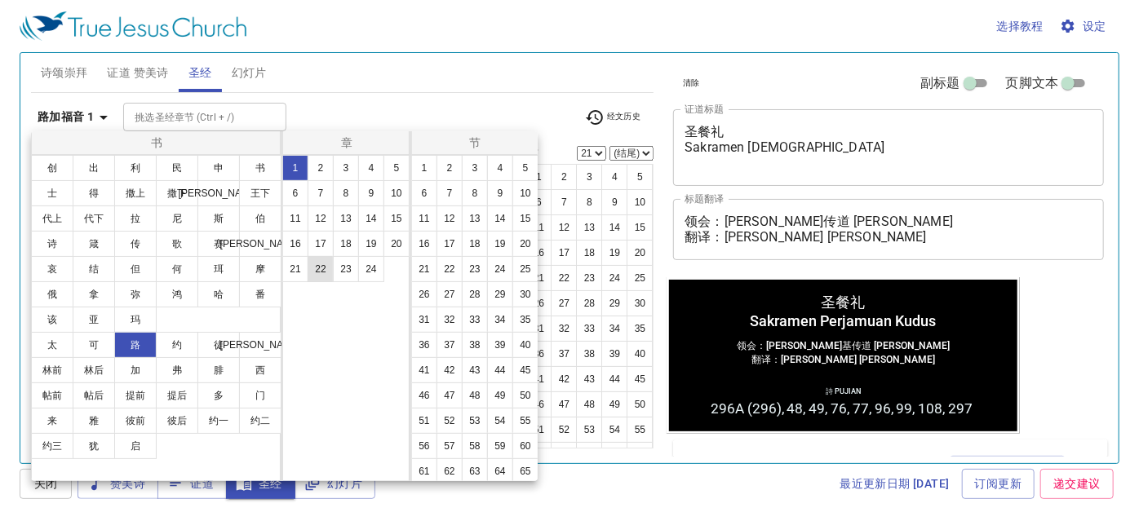
scroll to position [0, 0]
click at [369, 193] on button "9" at bounding box center [371, 193] width 26 height 26
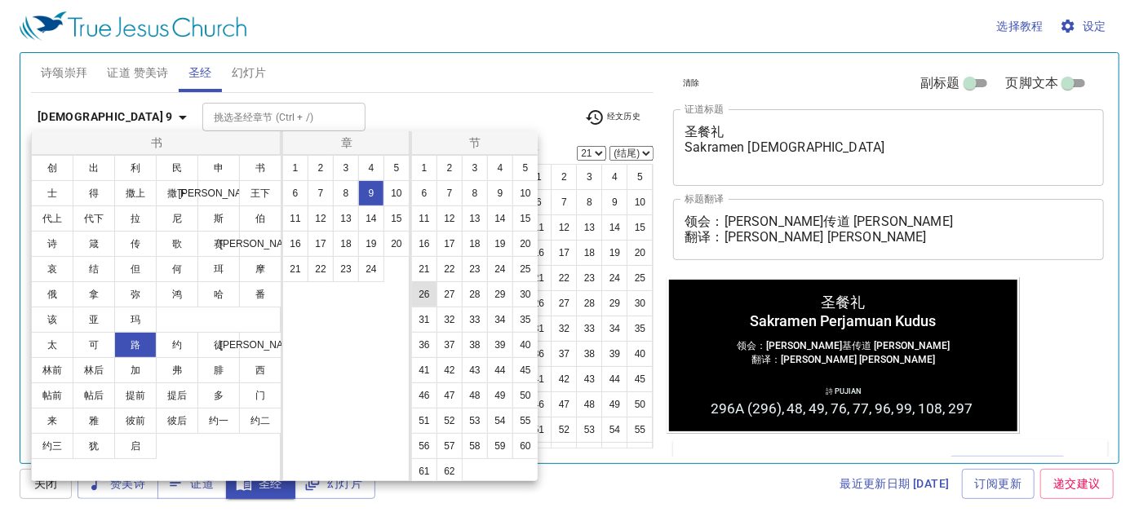
drag, startPoint x: 470, startPoint y: 293, endPoint x: 449, endPoint y: 306, distance: 24.2
click at [471, 282] on button "23" at bounding box center [475, 269] width 26 height 26
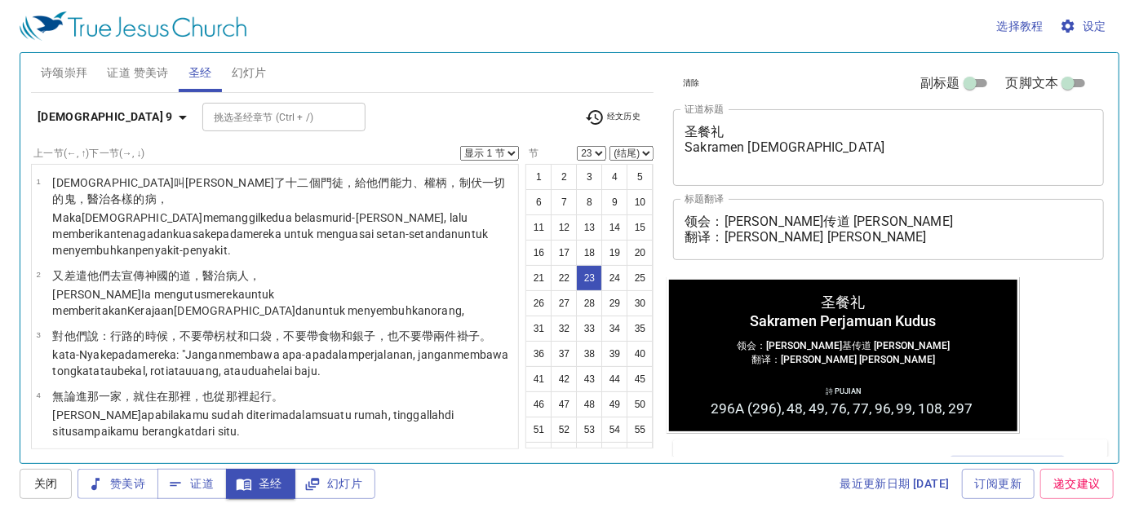
scroll to position [1450, 0]
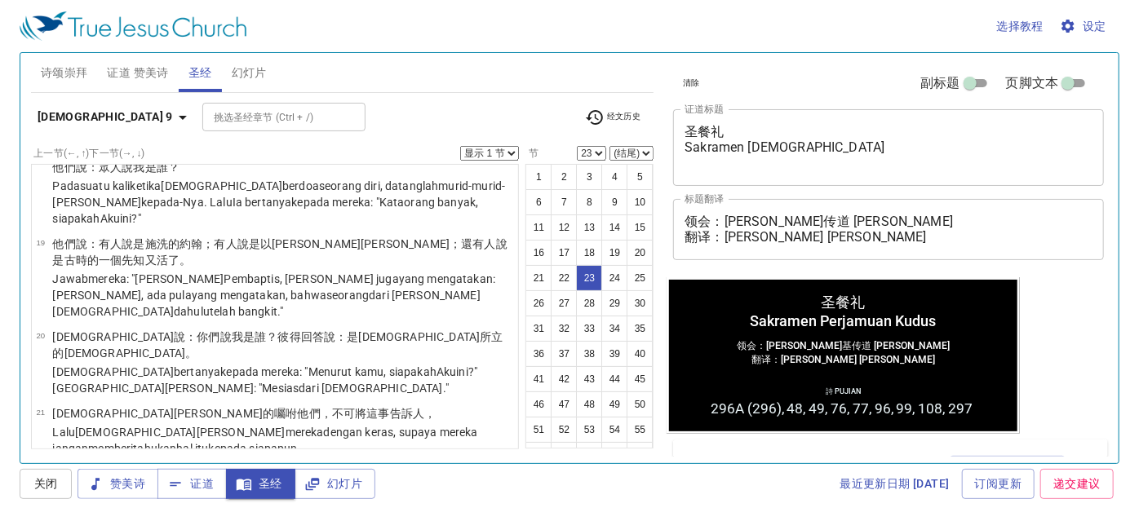
click at [361, 117] on div "挑选圣经章节 (Ctrl + /) 挑选圣经章节 (Ctrl + /)" at bounding box center [386, 117] width 369 height 29
click at [632, 113] on span "经文历史" at bounding box center [613, 118] width 56 height 20
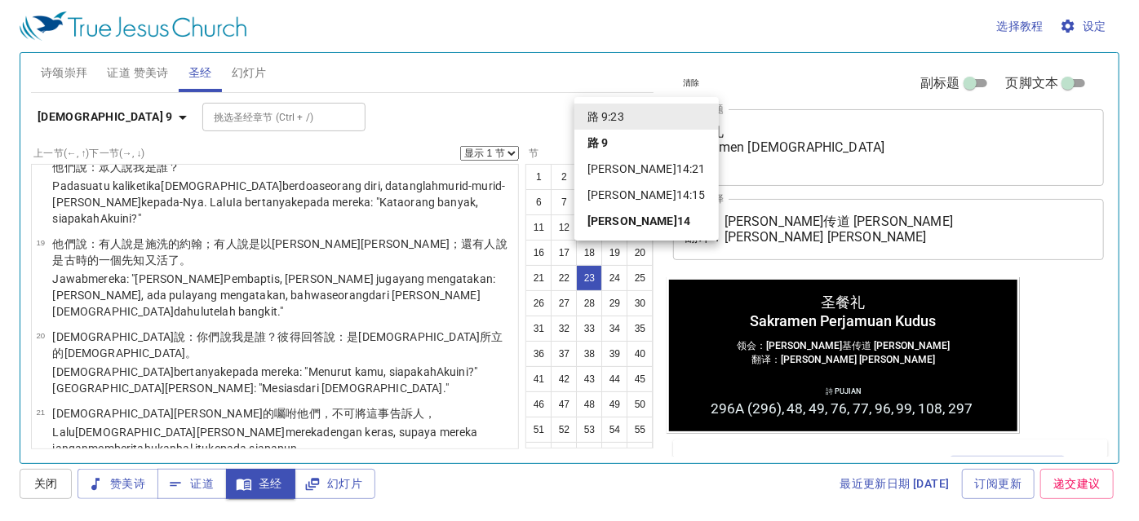
click at [490, 98] on div at bounding box center [569, 260] width 1139 height 521
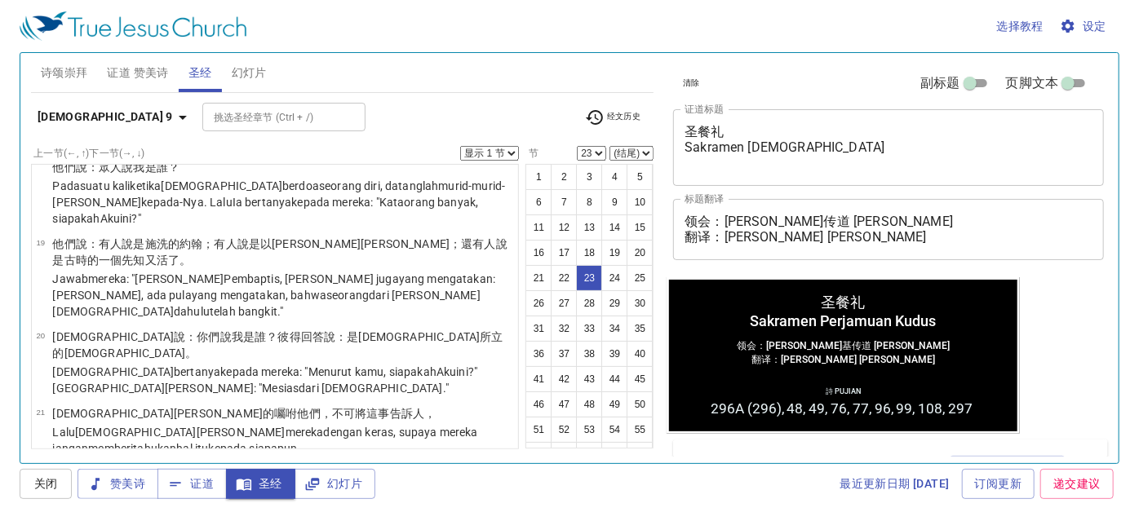
click at [60, 119] on b "路加福音 9" at bounding box center [105, 117] width 135 height 20
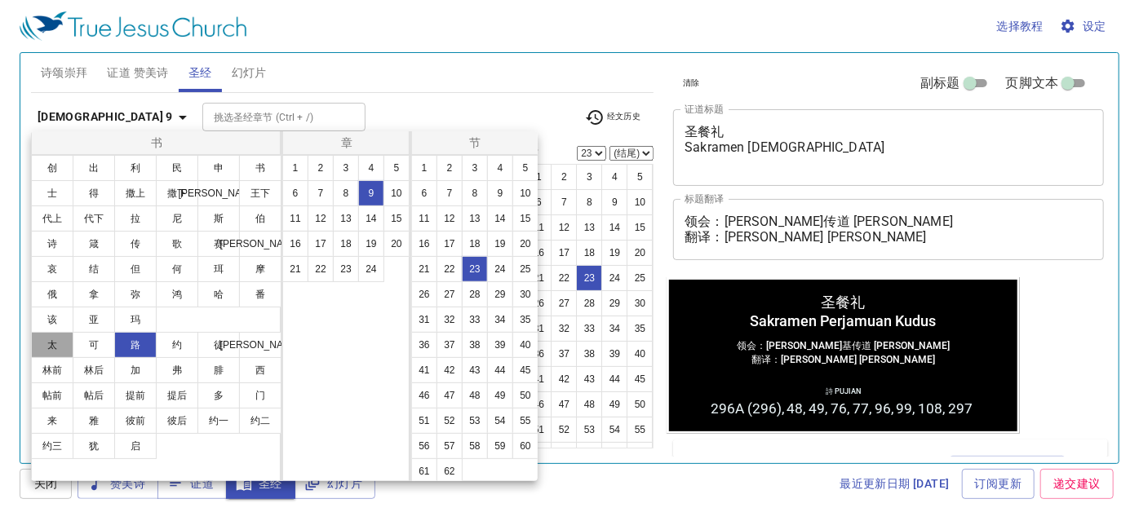
click at [50, 343] on button "太" at bounding box center [52, 345] width 42 height 26
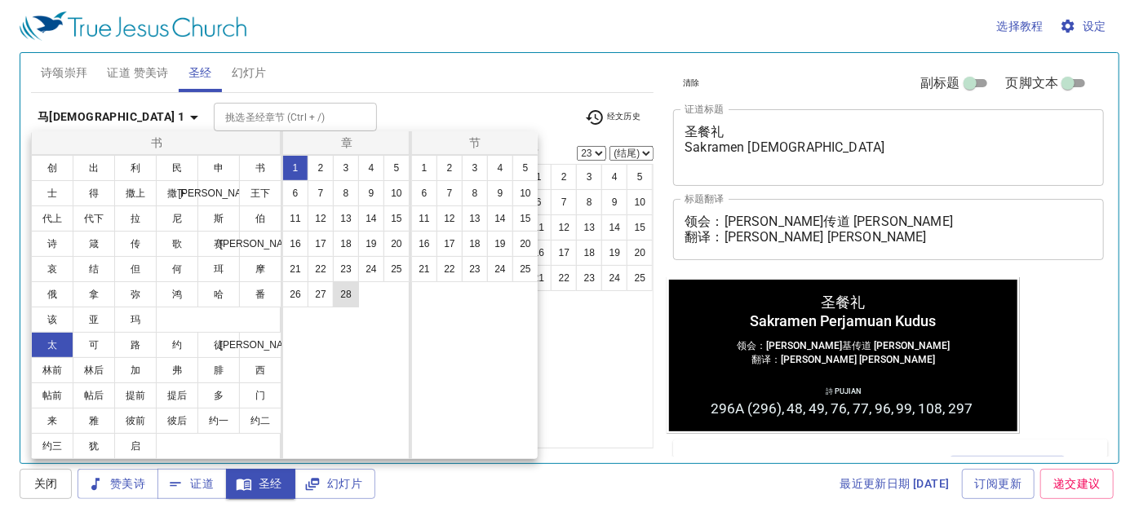
click at [343, 294] on button "28" at bounding box center [346, 294] width 26 height 26
click at [498, 251] on button "19" at bounding box center [500, 244] width 26 height 26
select select "19"
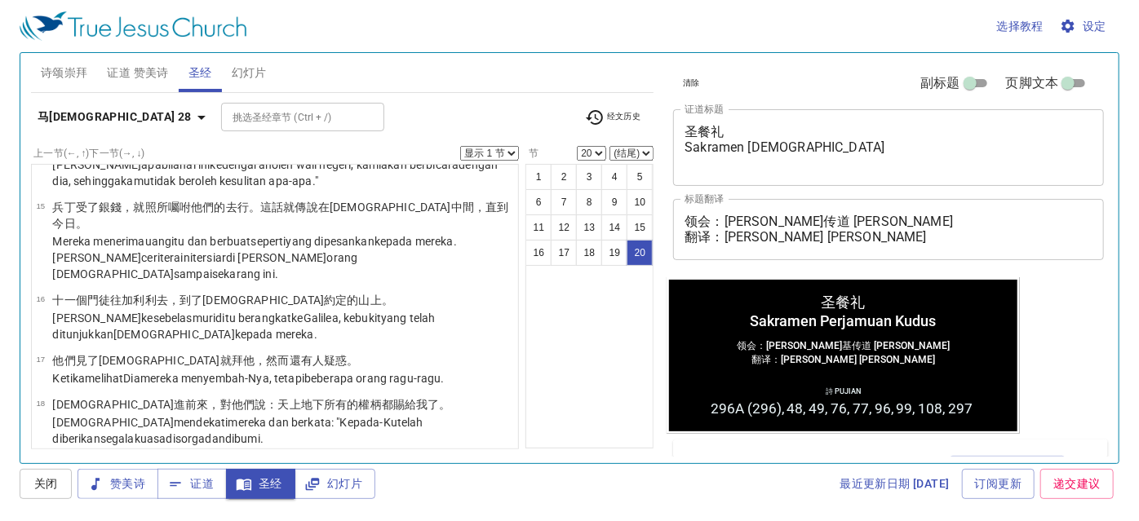
click at [222, 491] on p "Karena itu pergilah , jadikanlah semua bangsa murid-Ku dan baptislah mereka dal…" at bounding box center [282, 507] width 461 height 33
select select "19"
click at [621, 151] on select "(结尾) 20" at bounding box center [631, 153] width 44 height 15
select select "20"
click at [610, 146] on select "(结尾) 20" at bounding box center [631, 153] width 44 height 15
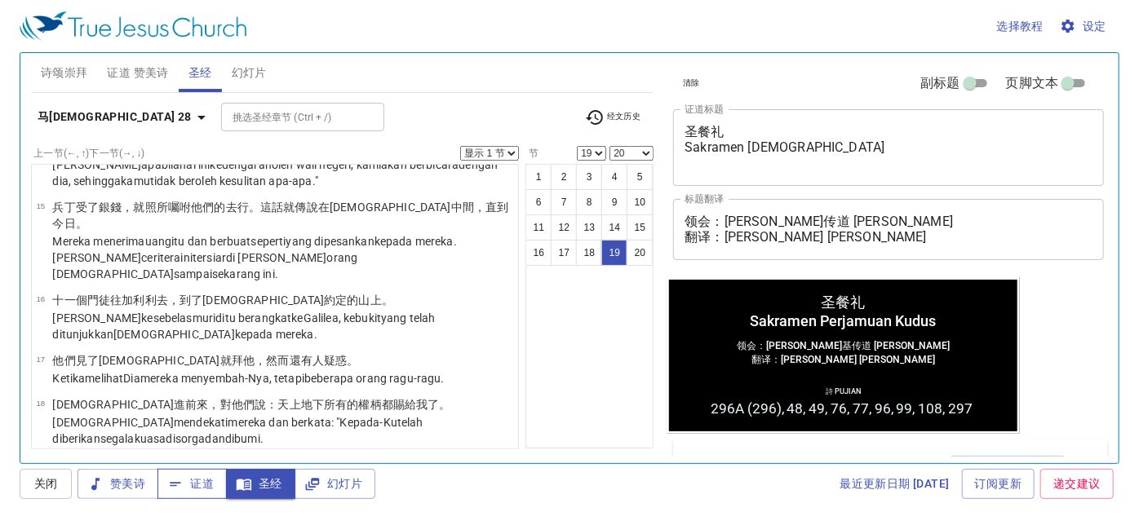
click at [188, 489] on span "证道" at bounding box center [191, 484] width 43 height 20
click at [67, 117] on b "马太福音 28" at bounding box center [115, 117] width 154 height 20
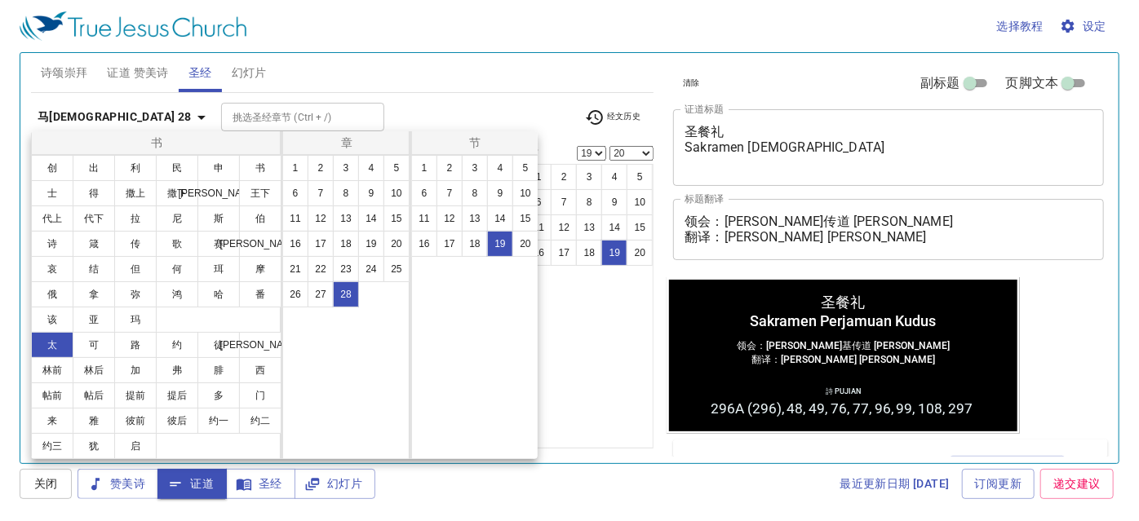
click at [352, 103] on div at bounding box center [569, 260] width 1139 height 521
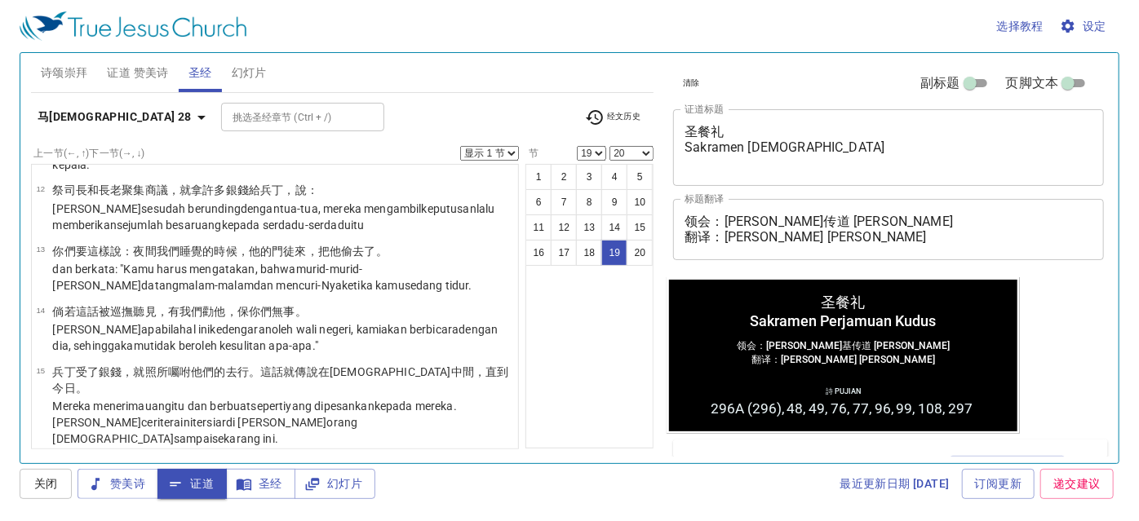
scroll to position [951, 0]
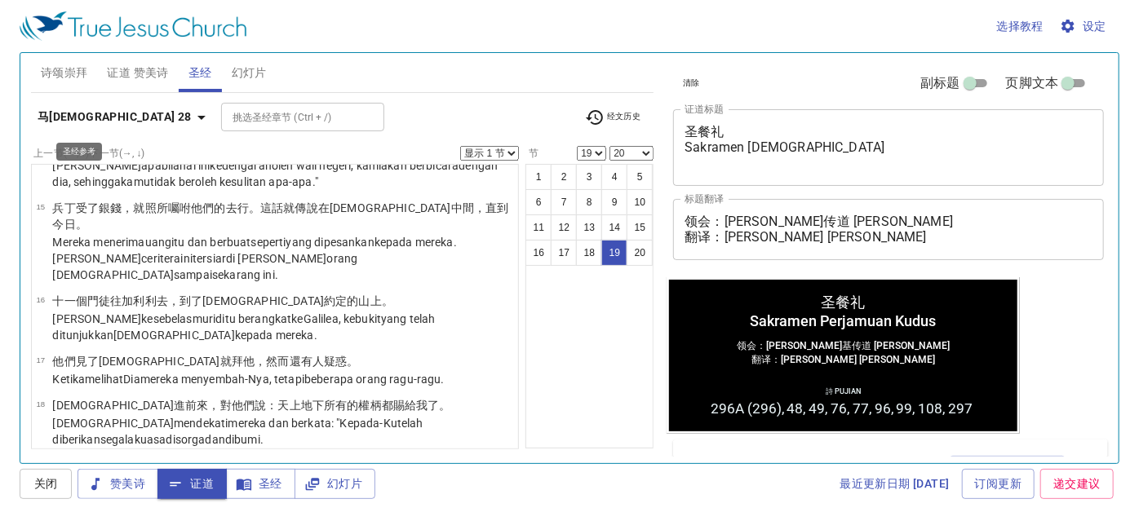
click at [71, 110] on b "马太福音 28" at bounding box center [115, 117] width 154 height 20
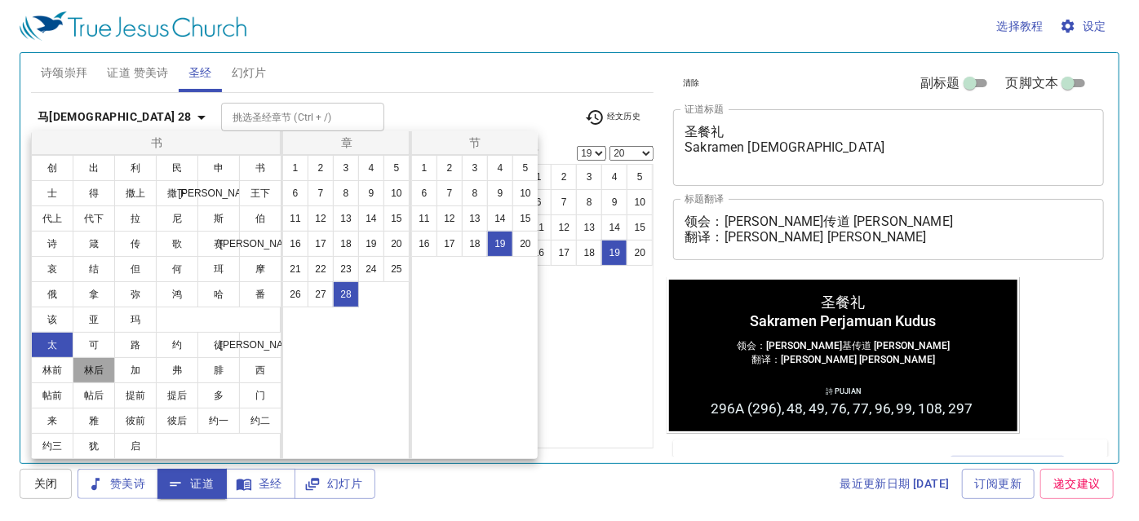
click at [89, 374] on button "林后" at bounding box center [94, 370] width 42 height 26
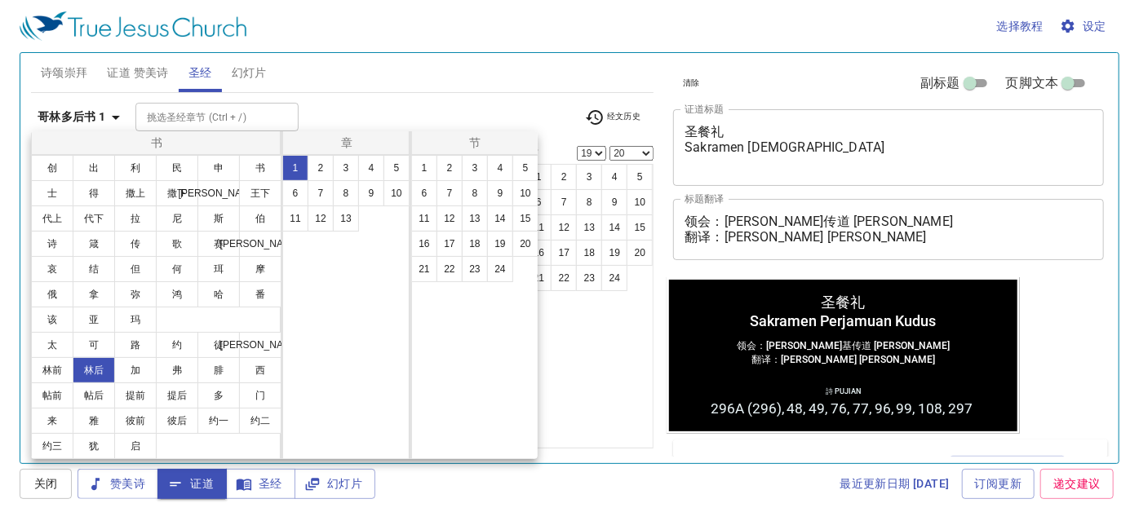
scroll to position [0, 0]
click at [372, 186] on button "9" at bounding box center [371, 193] width 26 height 26
select select "1"
select select
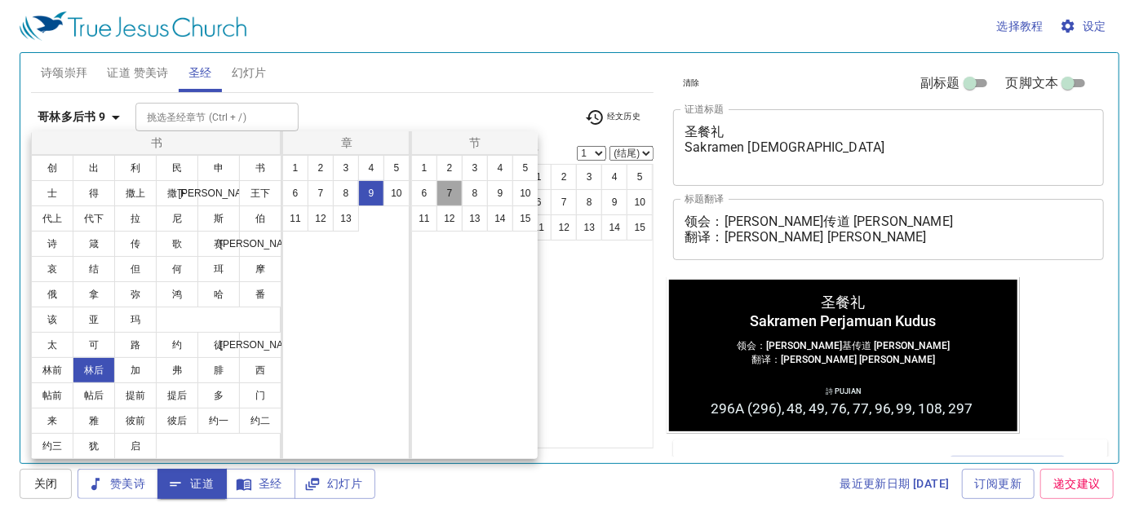
click at [450, 191] on button "7" at bounding box center [449, 193] width 26 height 26
select select "7"
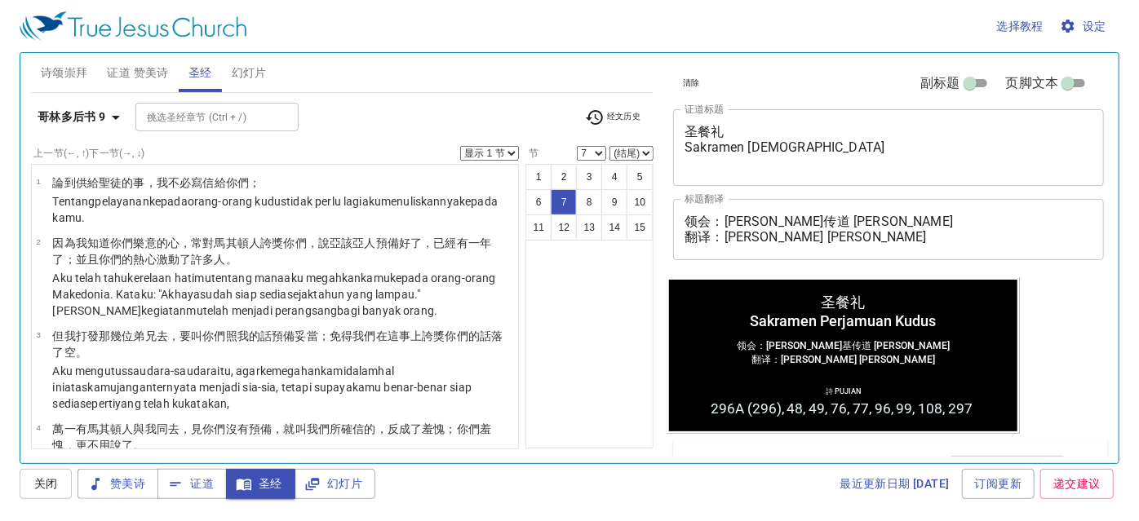
scroll to position [411, 0]
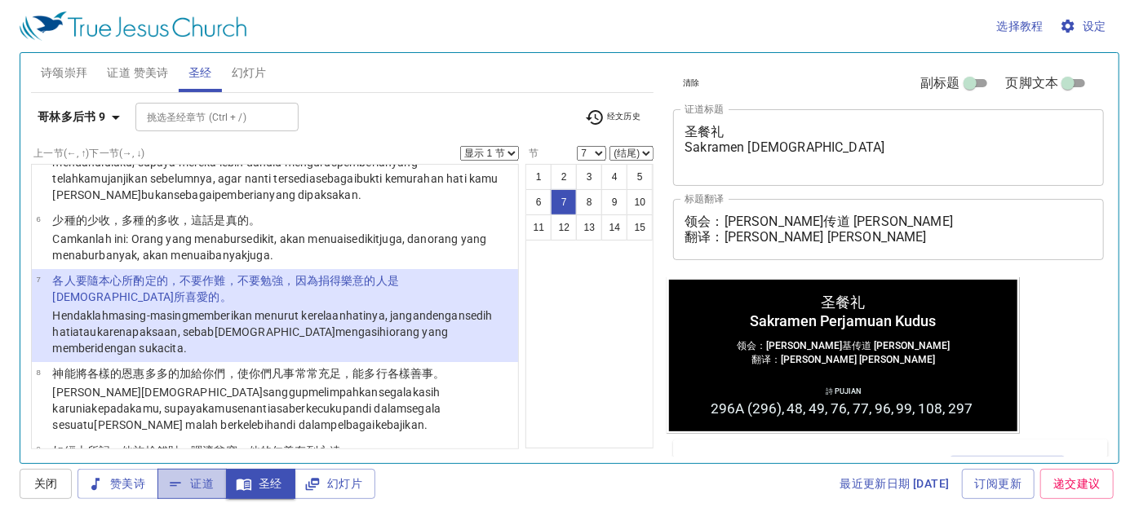
click at [188, 488] on span "证道" at bounding box center [191, 484] width 43 height 20
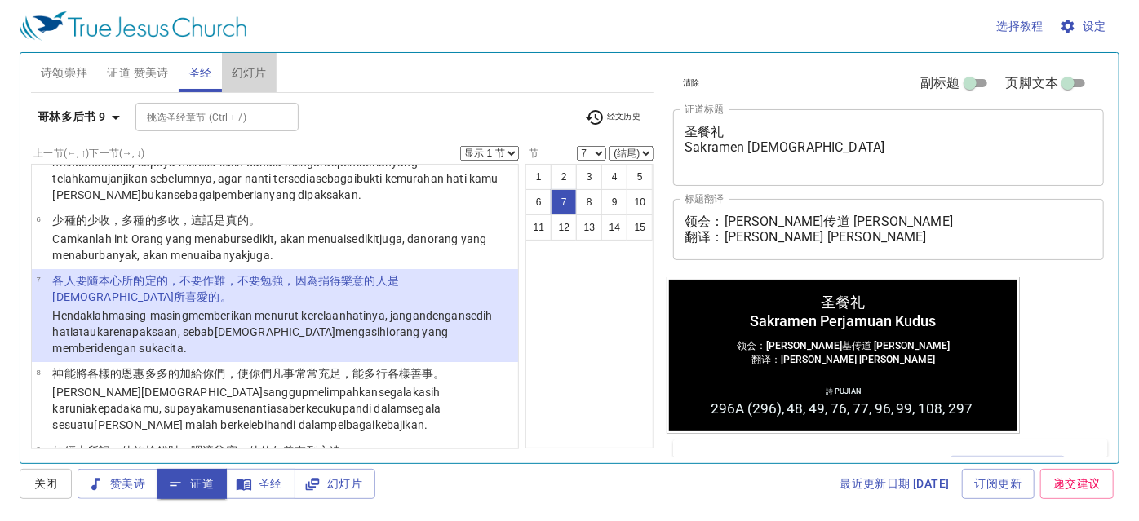
click at [252, 69] on span "幻灯片" at bounding box center [249, 73] width 35 height 20
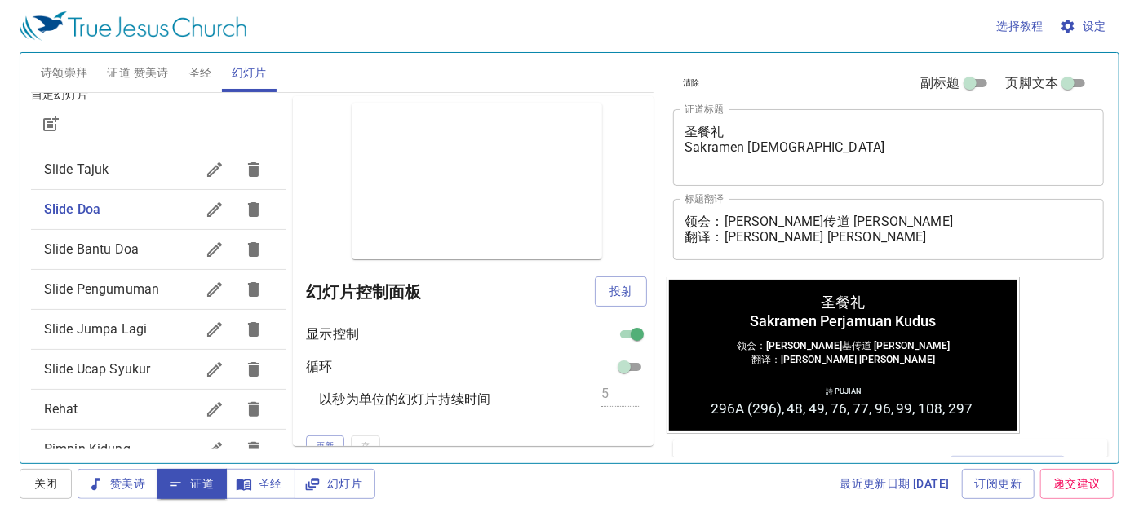
scroll to position [222, 0]
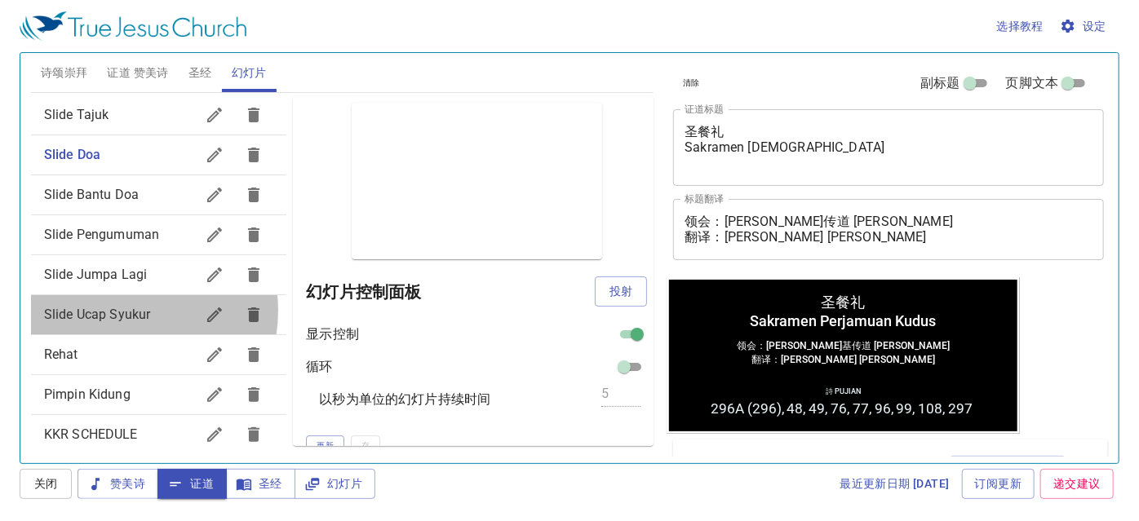
click at [120, 310] on span "Slide Ucap Syukur" at bounding box center [97, 314] width 107 height 15
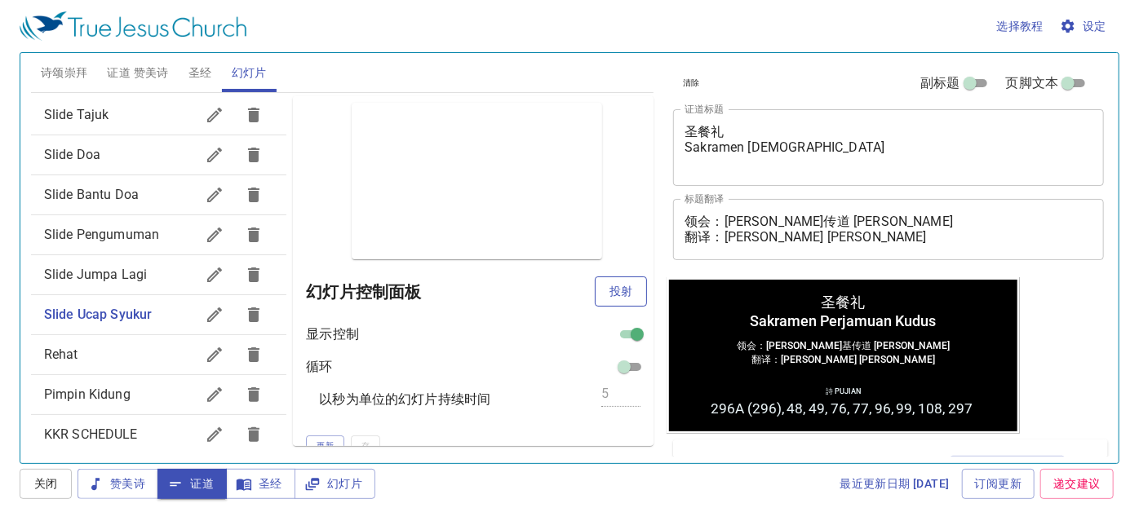
click at [611, 294] on span "投射" at bounding box center [621, 291] width 26 height 20
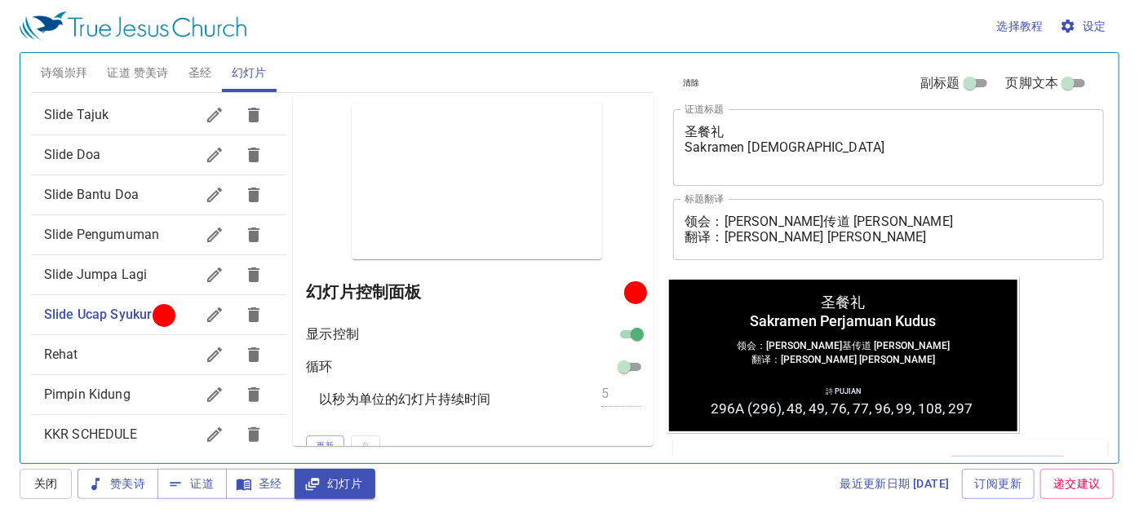
click at [131, 73] on span "证道 赞美诗" at bounding box center [137, 73] width 61 height 20
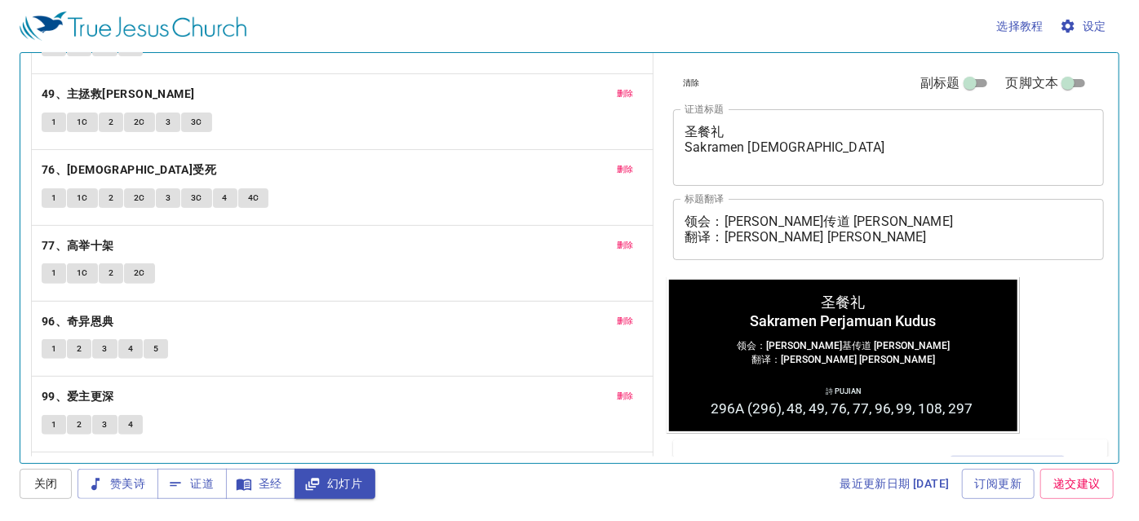
scroll to position [148, 0]
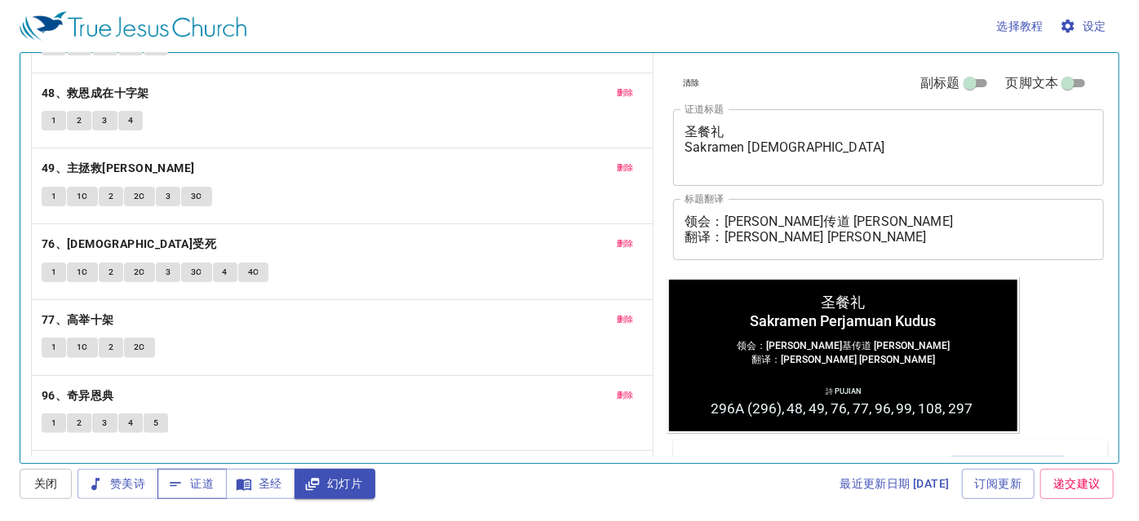
click at [206, 486] on span "证道" at bounding box center [191, 484] width 43 height 20
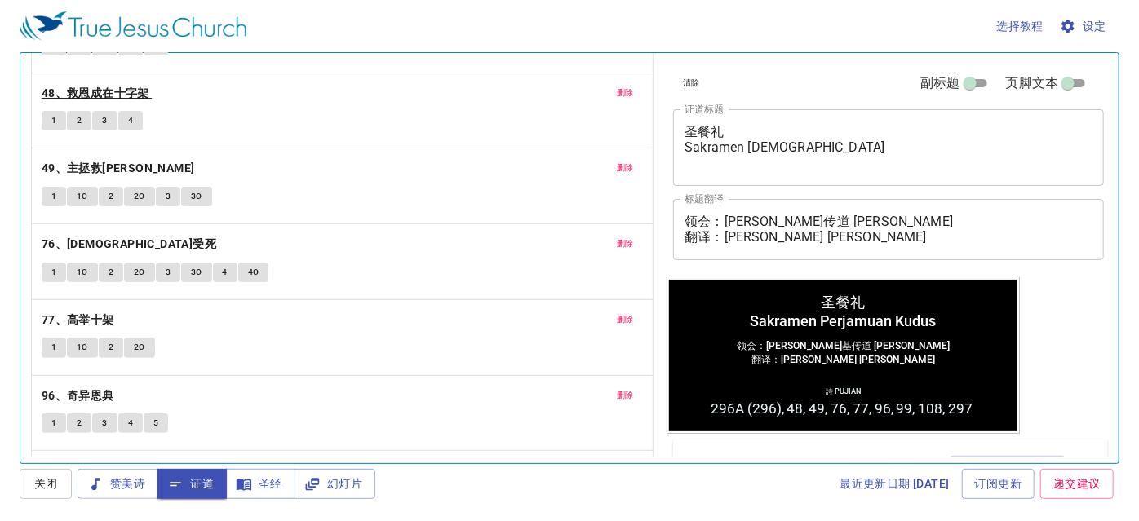
click at [120, 88] on b "48、救恩成在十字架" at bounding box center [96, 93] width 108 height 20
click at [88, 162] on b "49、主拯救我" at bounding box center [118, 168] width 153 height 20
click at [82, 241] on b "76、耶稣受死" at bounding box center [129, 244] width 175 height 20
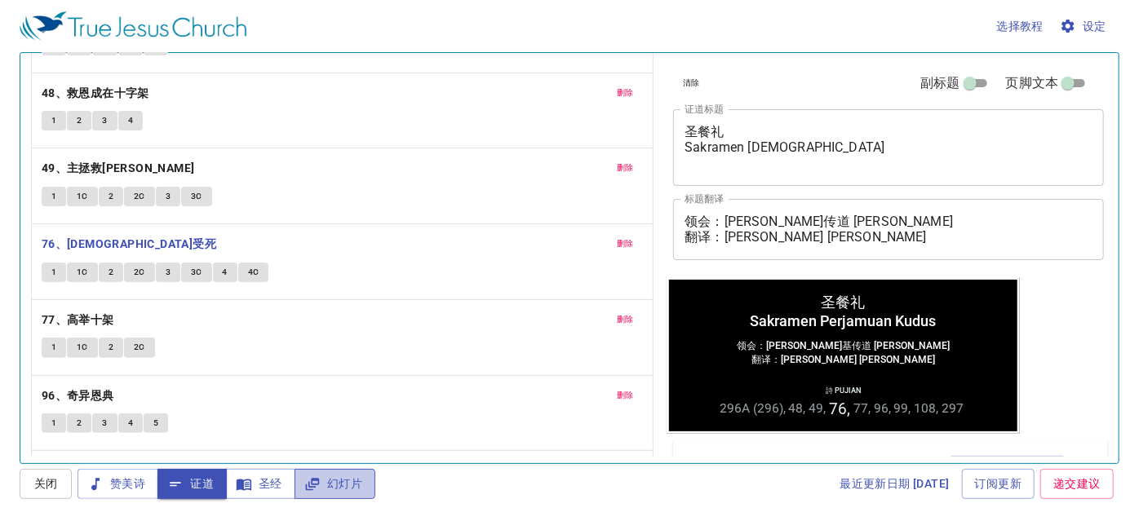
click at [347, 482] on span "幻灯片" at bounding box center [335, 484] width 55 height 20
click at [195, 481] on span "证道" at bounding box center [191, 484] width 43 height 20
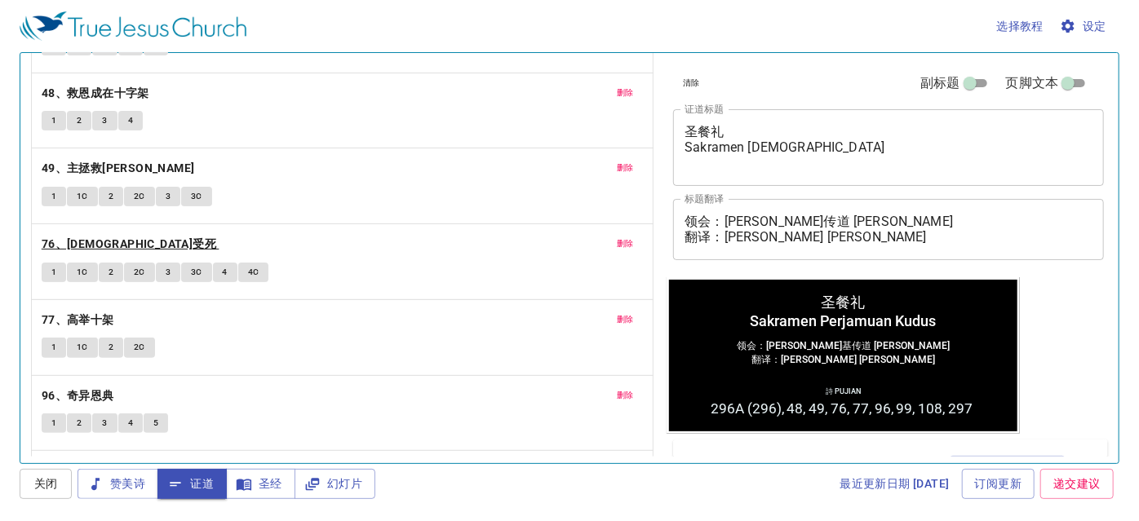
click at [76, 235] on b "76、耶稣受死" at bounding box center [129, 244] width 175 height 20
click at [69, 312] on b "77、高举十架" at bounding box center [78, 320] width 73 height 20
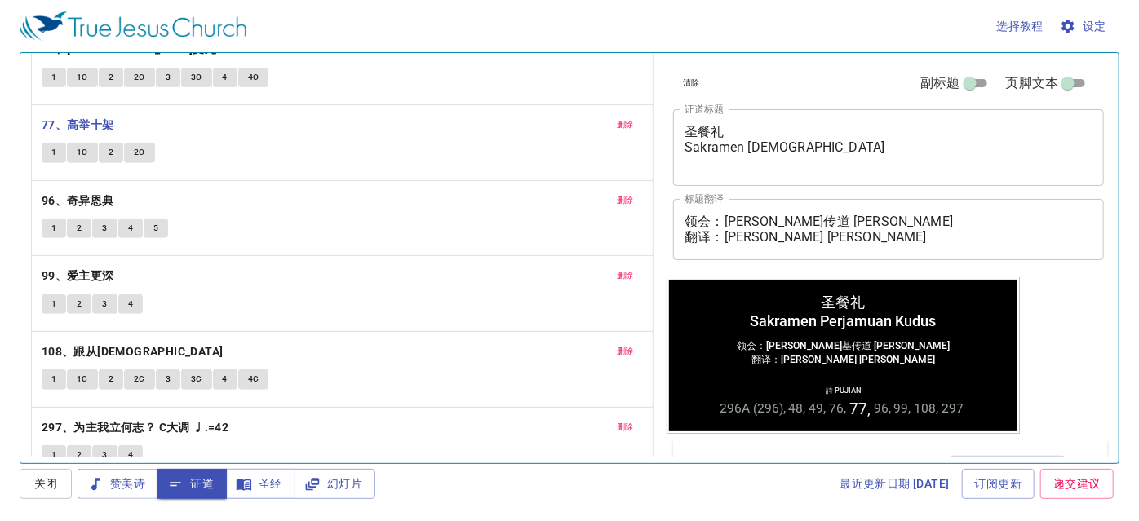
scroll to position [363, 0]
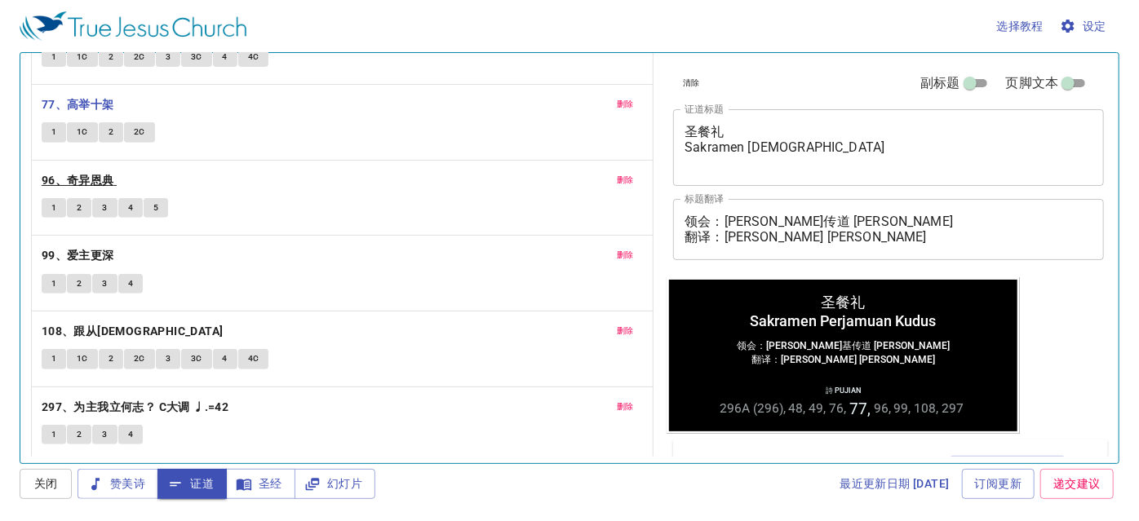
click at [85, 175] on b "96、奇异恩典" at bounding box center [78, 180] width 73 height 20
click at [103, 251] on b "99、爱主更深" at bounding box center [78, 256] width 73 height 20
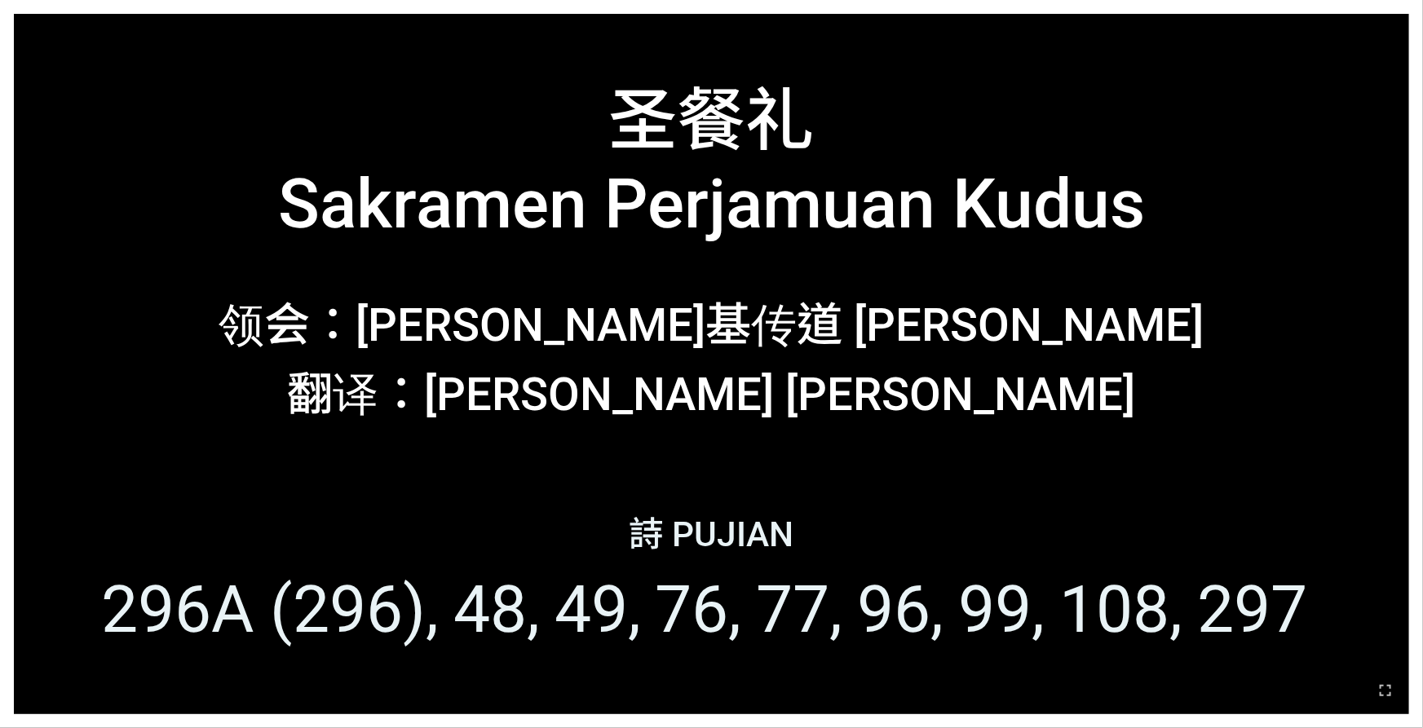
click at [181, 557] on li "296A (296)" at bounding box center [270, 609] width 338 height 77
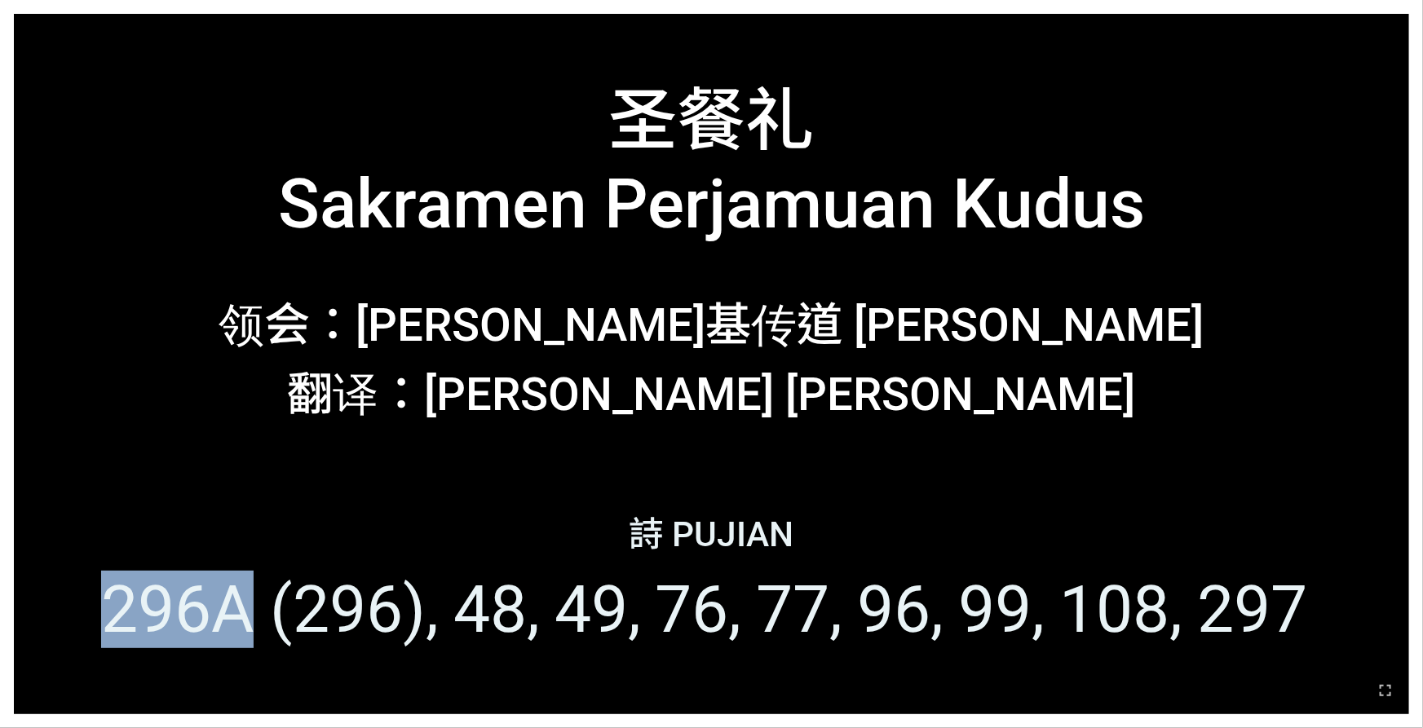
click at [181, 557] on li "296A (296)" at bounding box center [270, 609] width 338 height 77
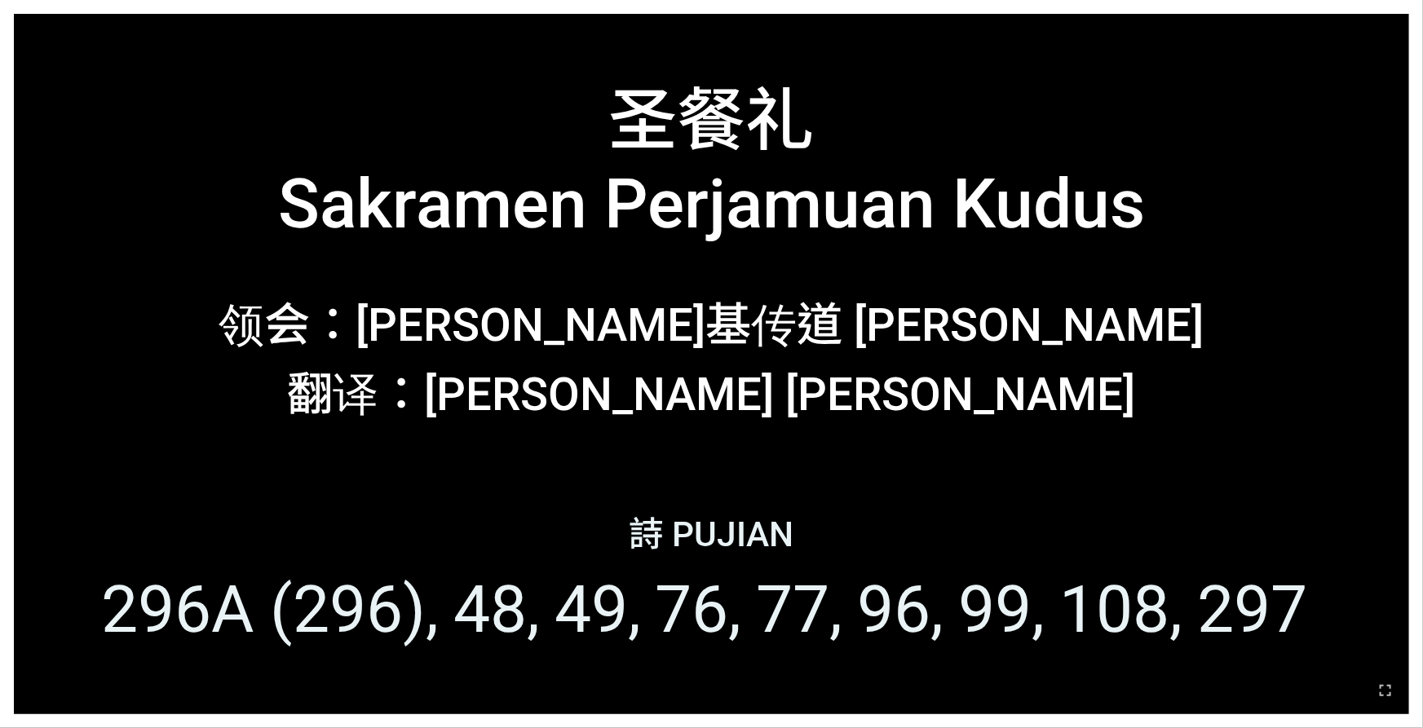
click at [98, 557] on div at bounding box center [711, 691] width 1423 height 76
click at [1128, 557] on icon "button" at bounding box center [1386, 691] width 20 height 20
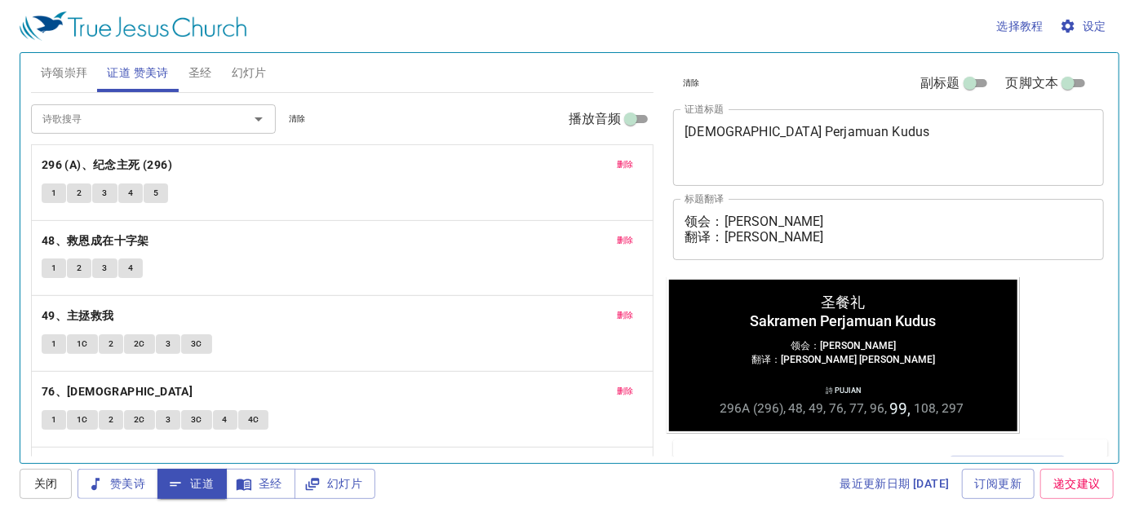
click at [198, 73] on span "圣经" at bounding box center [200, 73] width 24 height 20
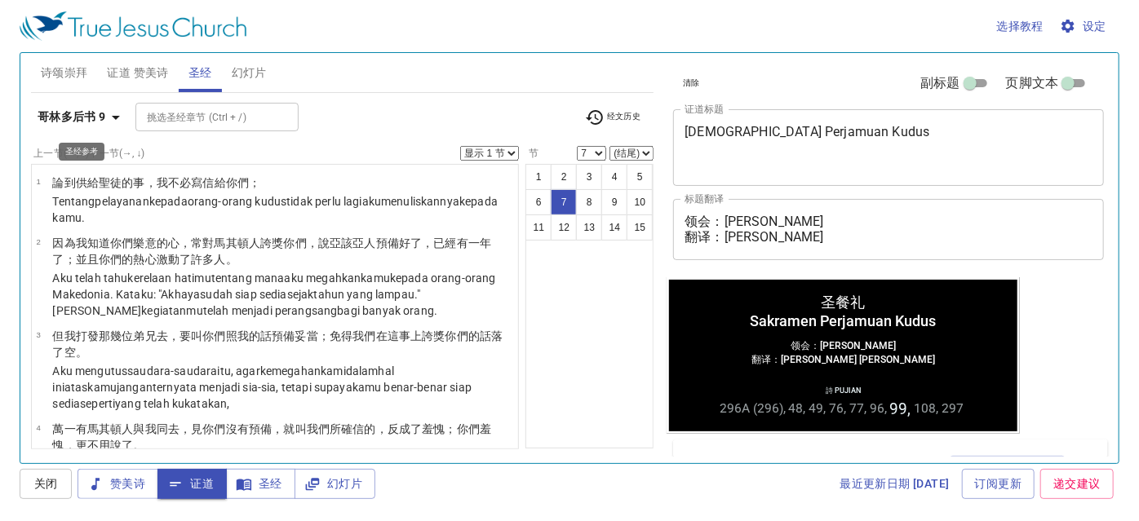
click at [73, 114] on b "哥林多后书 9" at bounding box center [72, 117] width 69 height 20
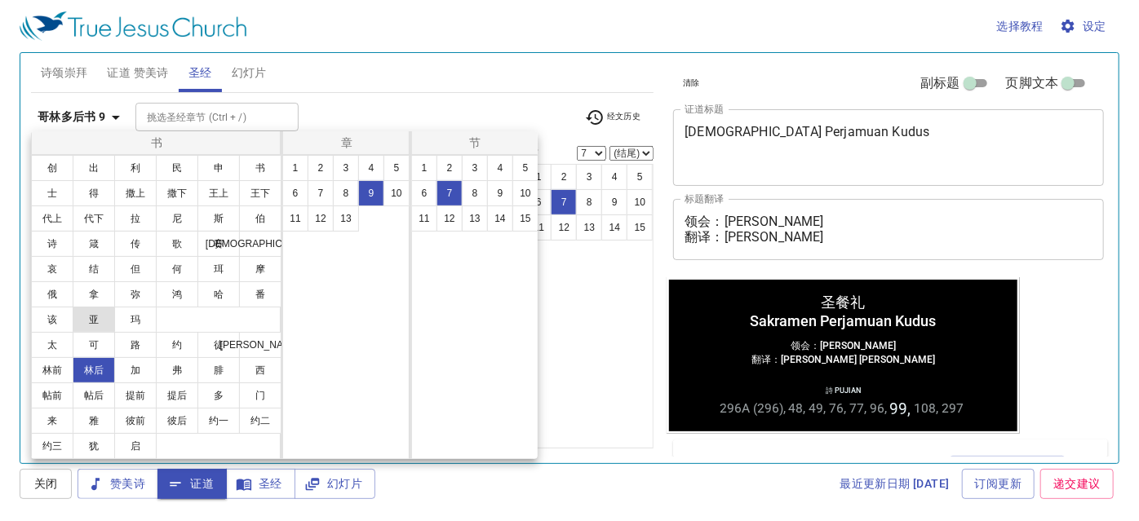
click at [96, 316] on button "亚" at bounding box center [94, 320] width 42 height 26
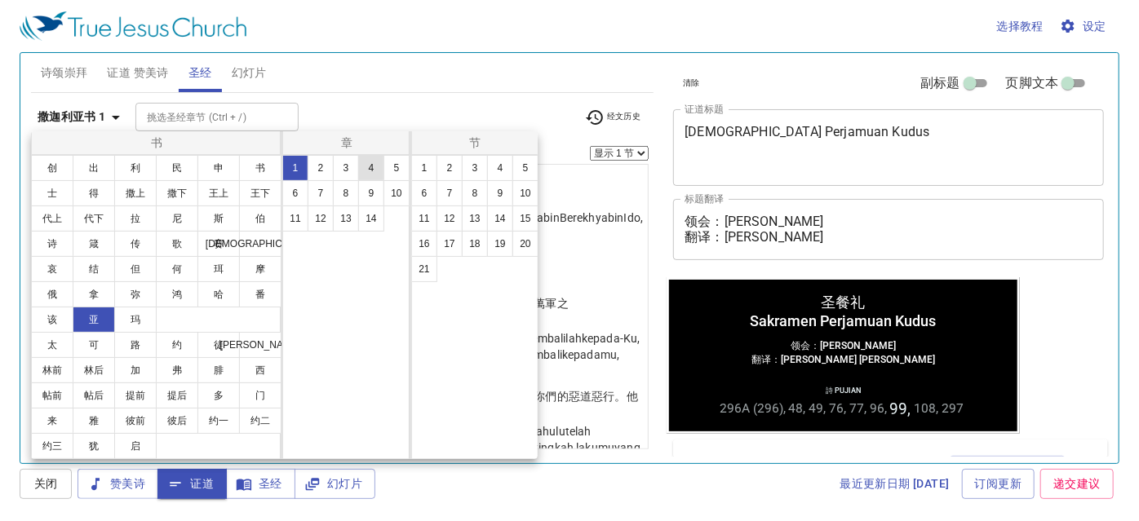
click at [376, 162] on button "4" at bounding box center [371, 168] width 26 height 26
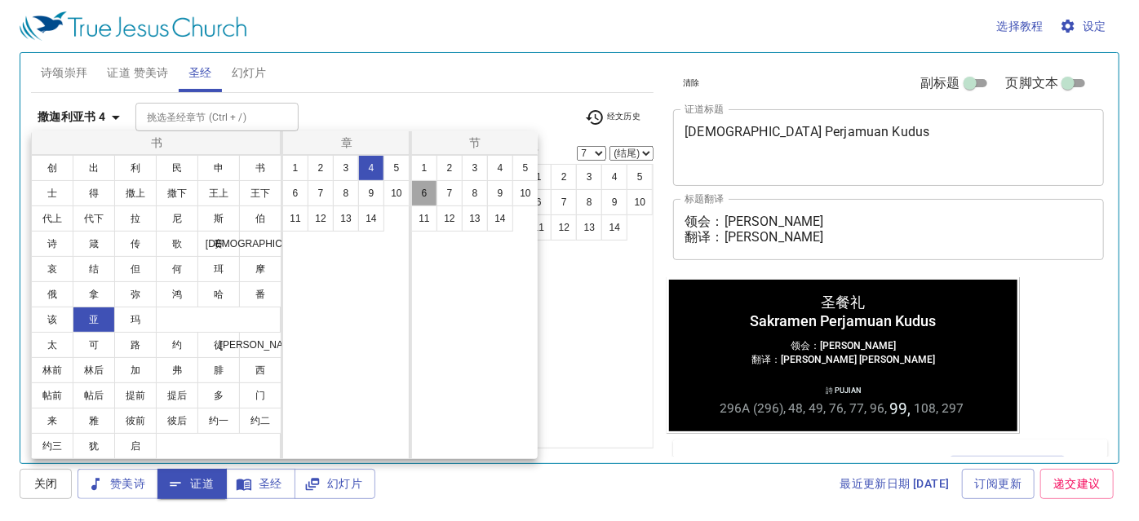
click at [431, 191] on button "6" at bounding box center [424, 193] width 26 height 26
select select "6"
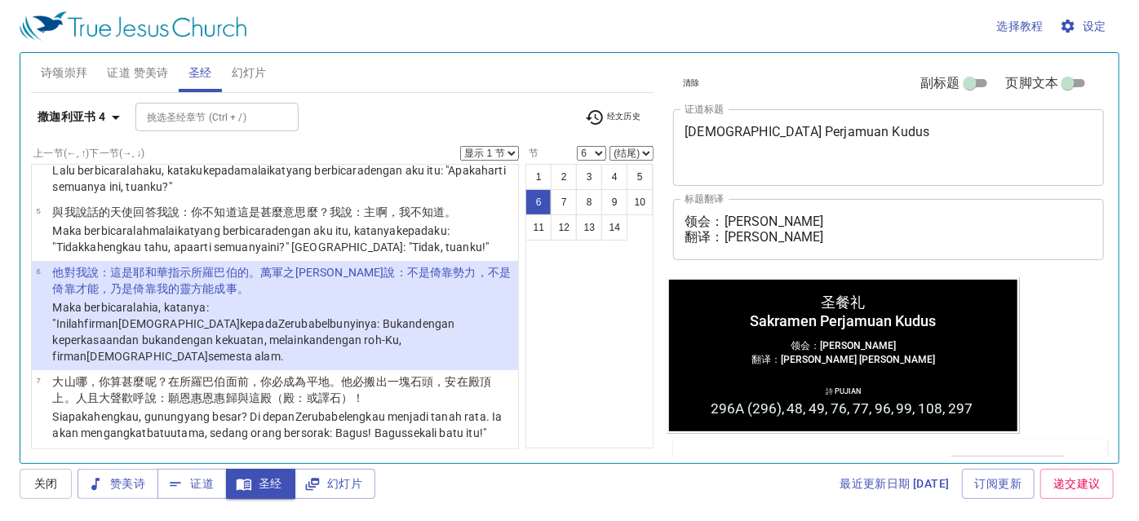
click at [254, 71] on span "幻灯片" at bounding box center [249, 73] width 35 height 20
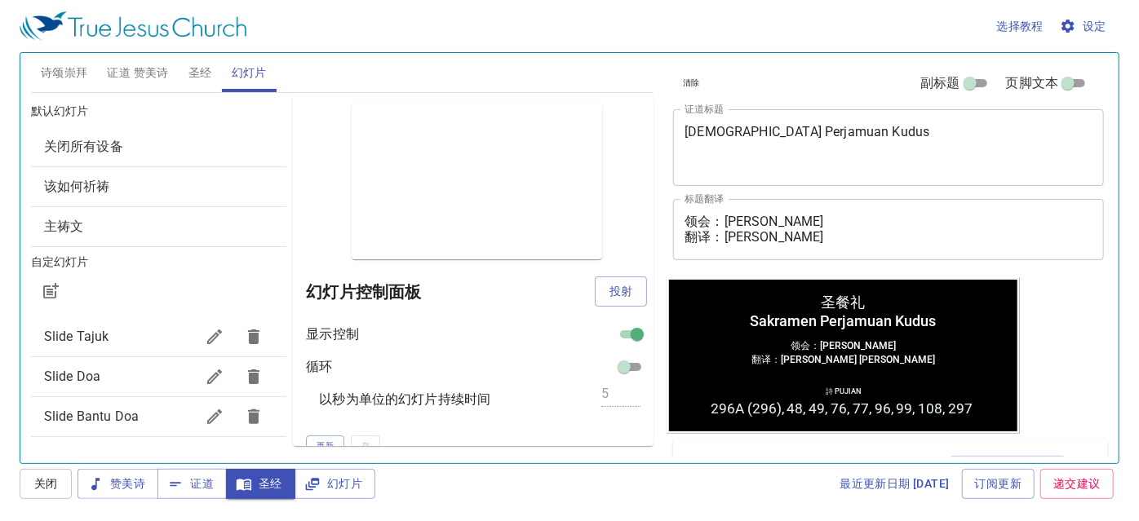
scroll to position [15, 0]
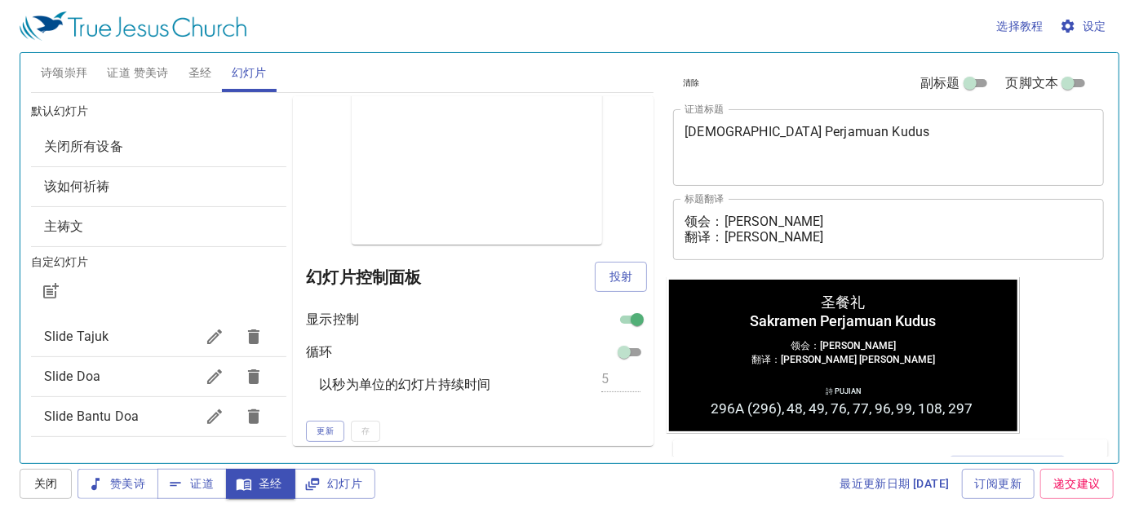
click at [88, 369] on span "Slide Doa" at bounding box center [72, 376] width 56 height 15
click at [608, 276] on span "投射" at bounding box center [621, 277] width 26 height 20
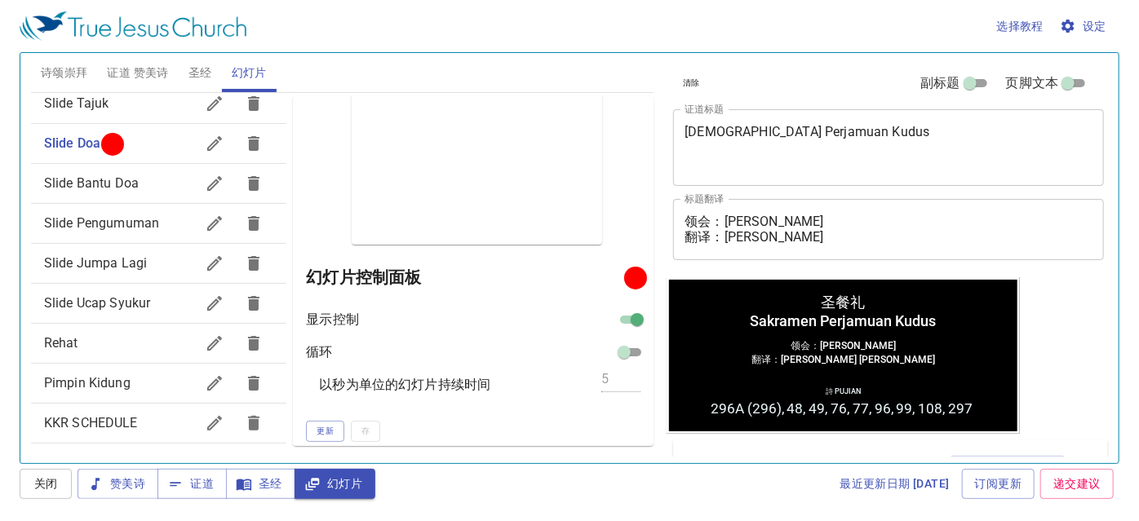
scroll to position [243, 0]
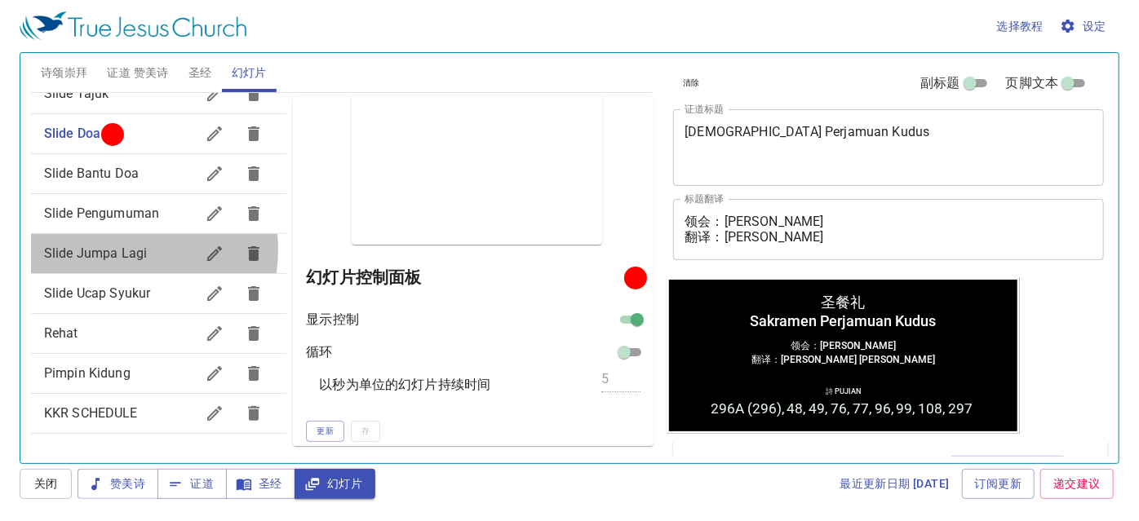
click at [119, 250] on span "Slide Jumpa Lagi" at bounding box center [95, 253] width 103 height 15
